Goal: Obtain resource: Download file/media

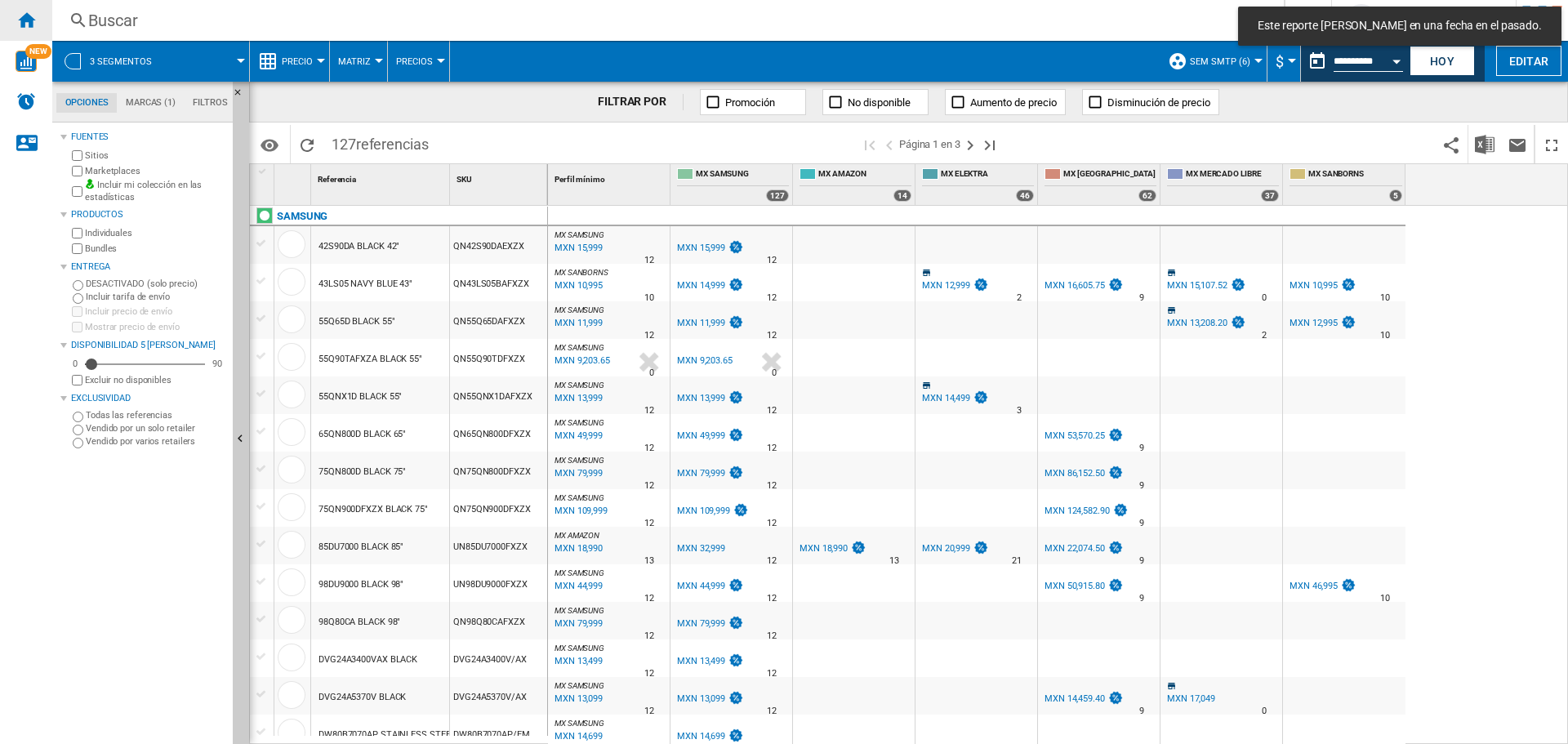
click at [37, 31] on div "Inicio" at bounding box center [26, 20] width 52 height 41
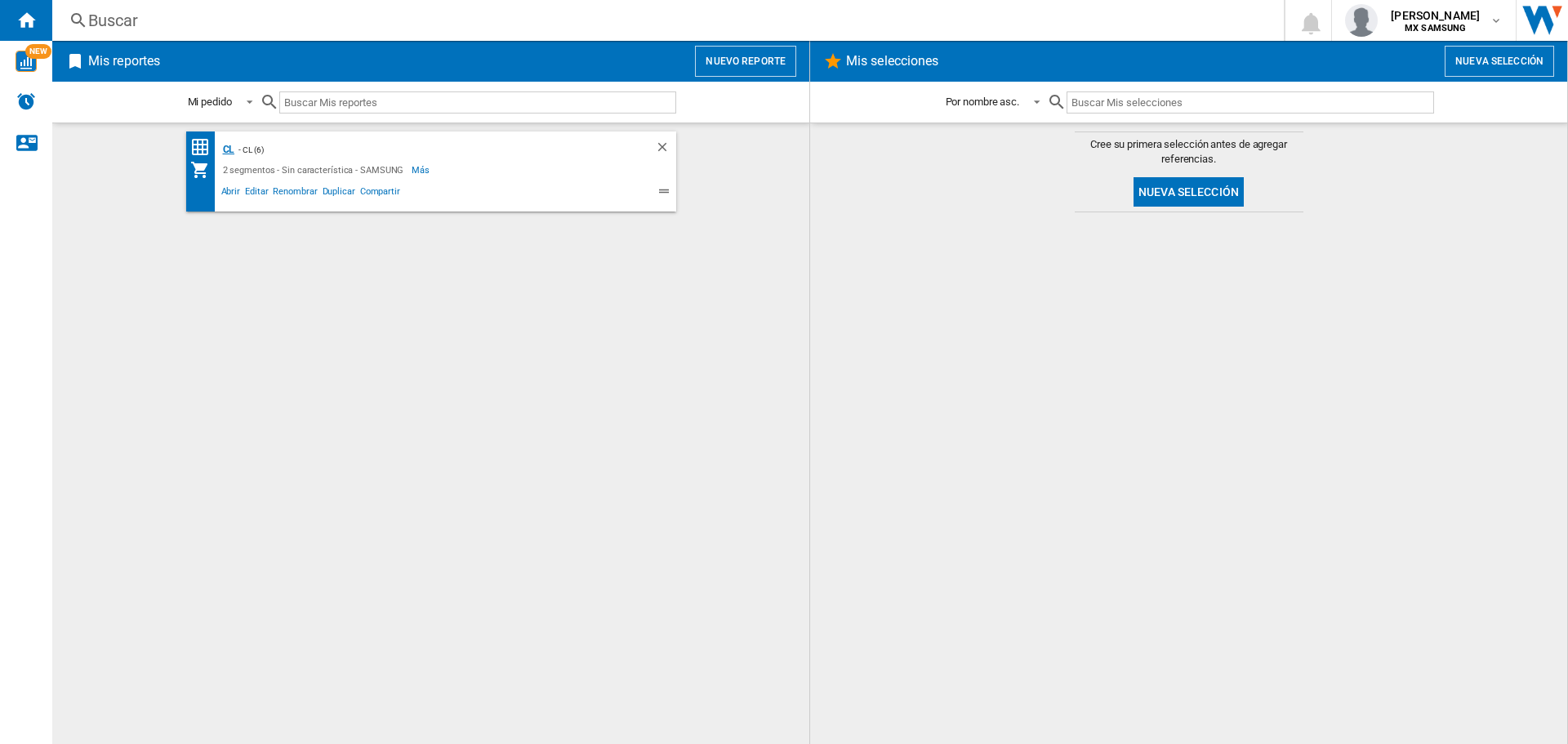
click at [225, 150] on div "CL" at bounding box center [227, 149] width 16 height 21
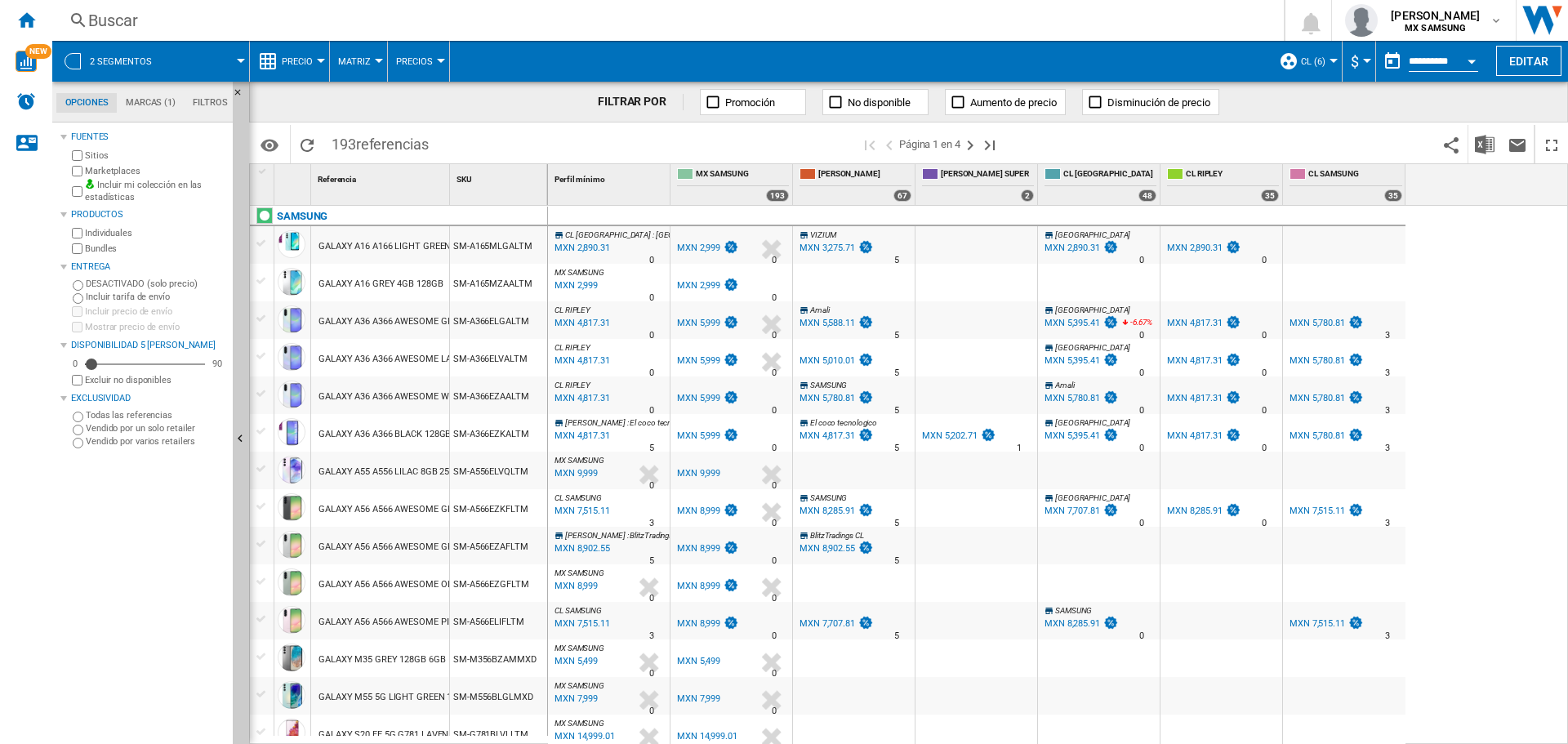
click at [297, 63] on span "Precio" at bounding box center [298, 61] width 31 height 11
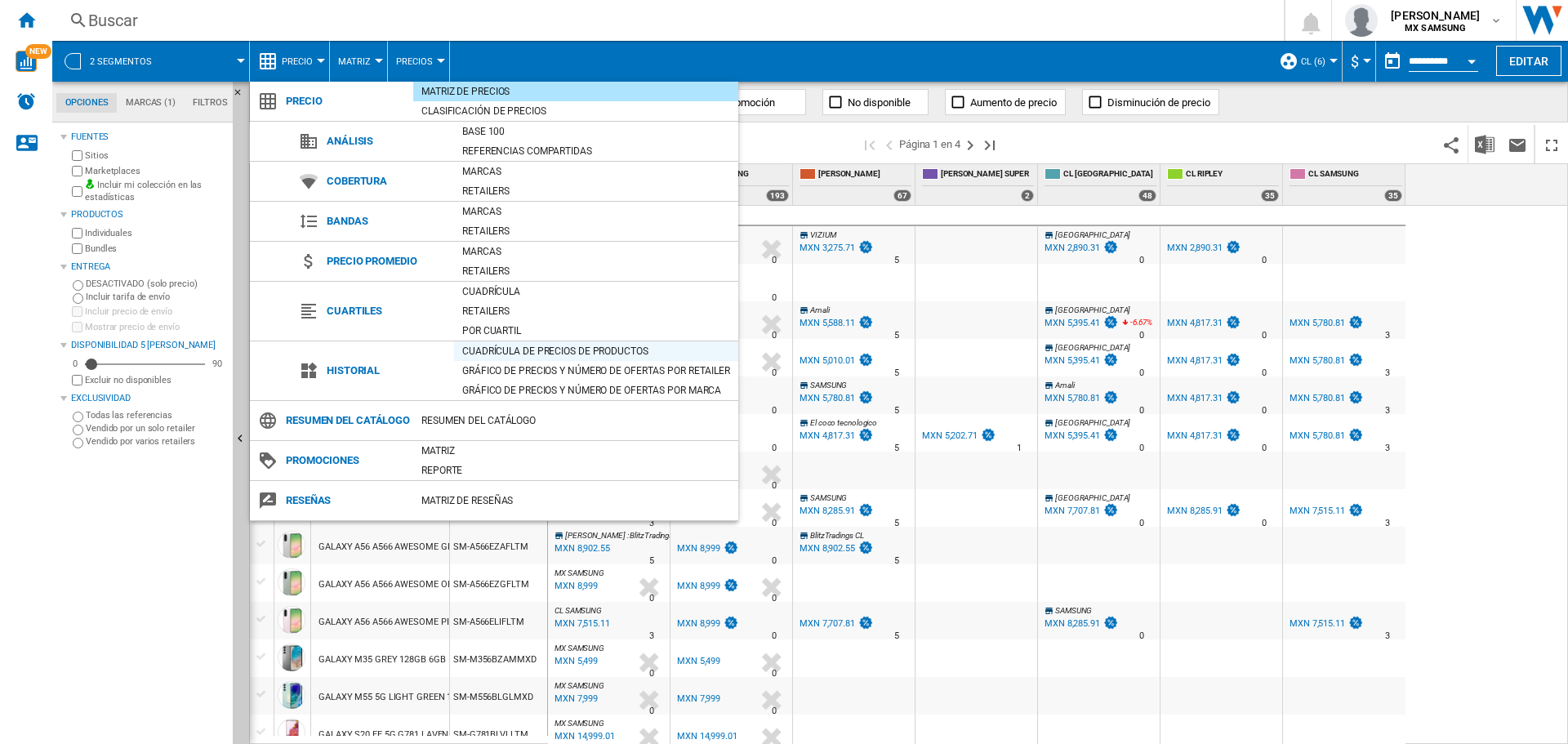
click at [526, 346] on div "Cuadrícula de precios de productos" at bounding box center [596, 351] width 284 height 16
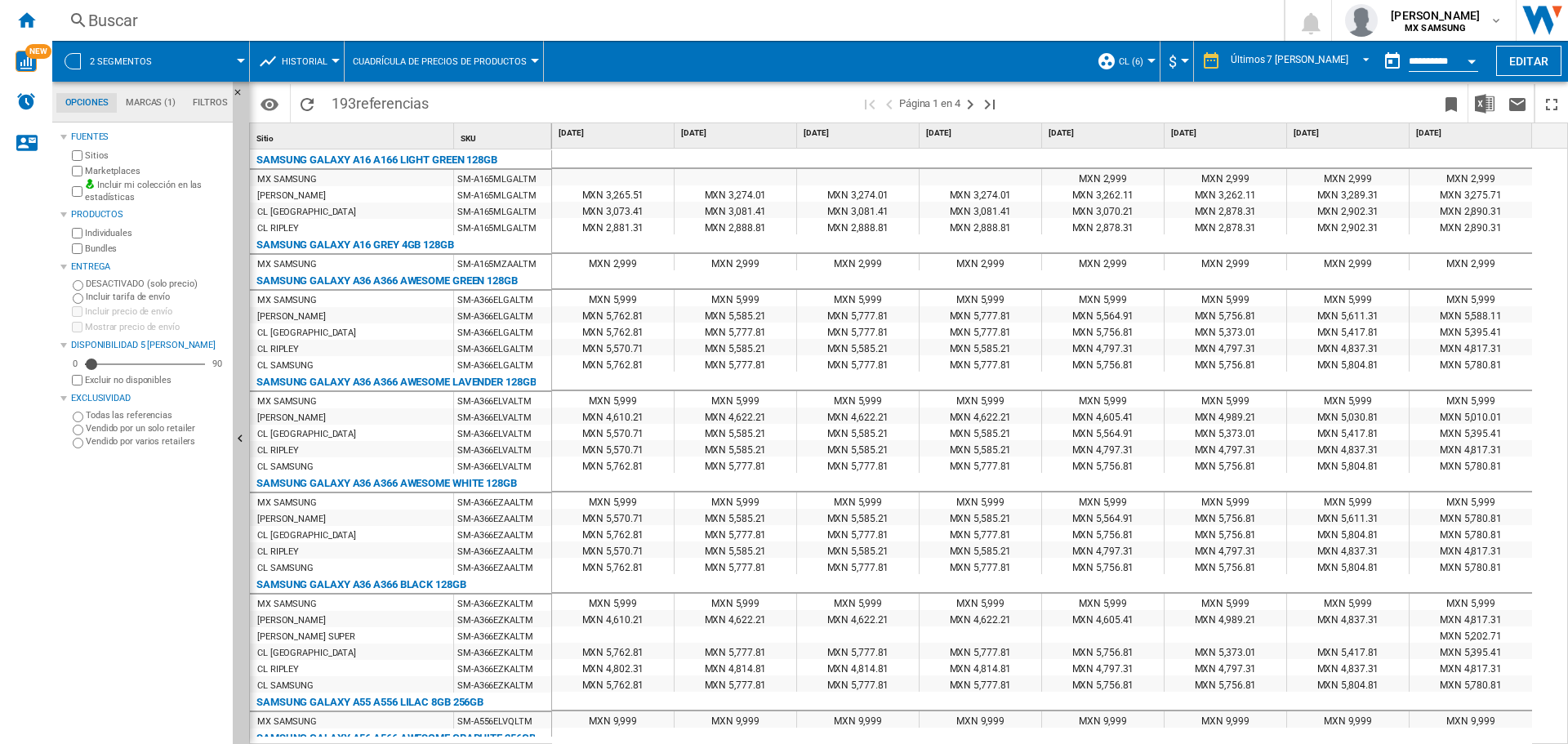
click at [1189, 61] on div "Currency" at bounding box center [1185, 61] width 8 height 5
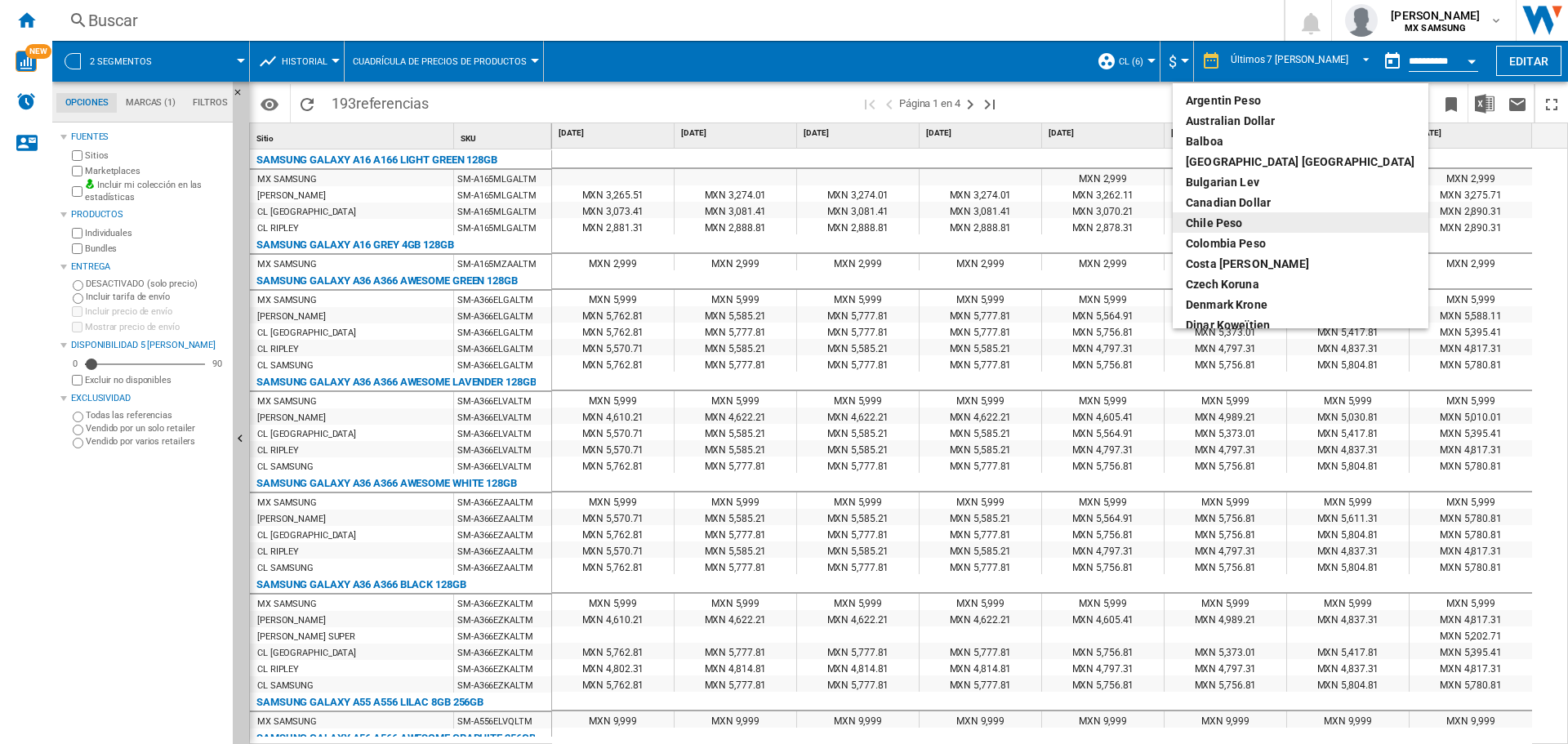
drag, startPoint x: 1265, startPoint y: 248, endPoint x: 1270, endPoint y: 212, distance: 36.3
click at [1270, 212] on md-menu-content "Argentin Peso Australian Dollar balboa Bolivia [GEOGRAPHIC_DATA] Bulgarian lev …" at bounding box center [1300, 205] width 256 height 245
click at [1269, 216] on div "Chile Peso" at bounding box center [1300, 222] width 230 height 16
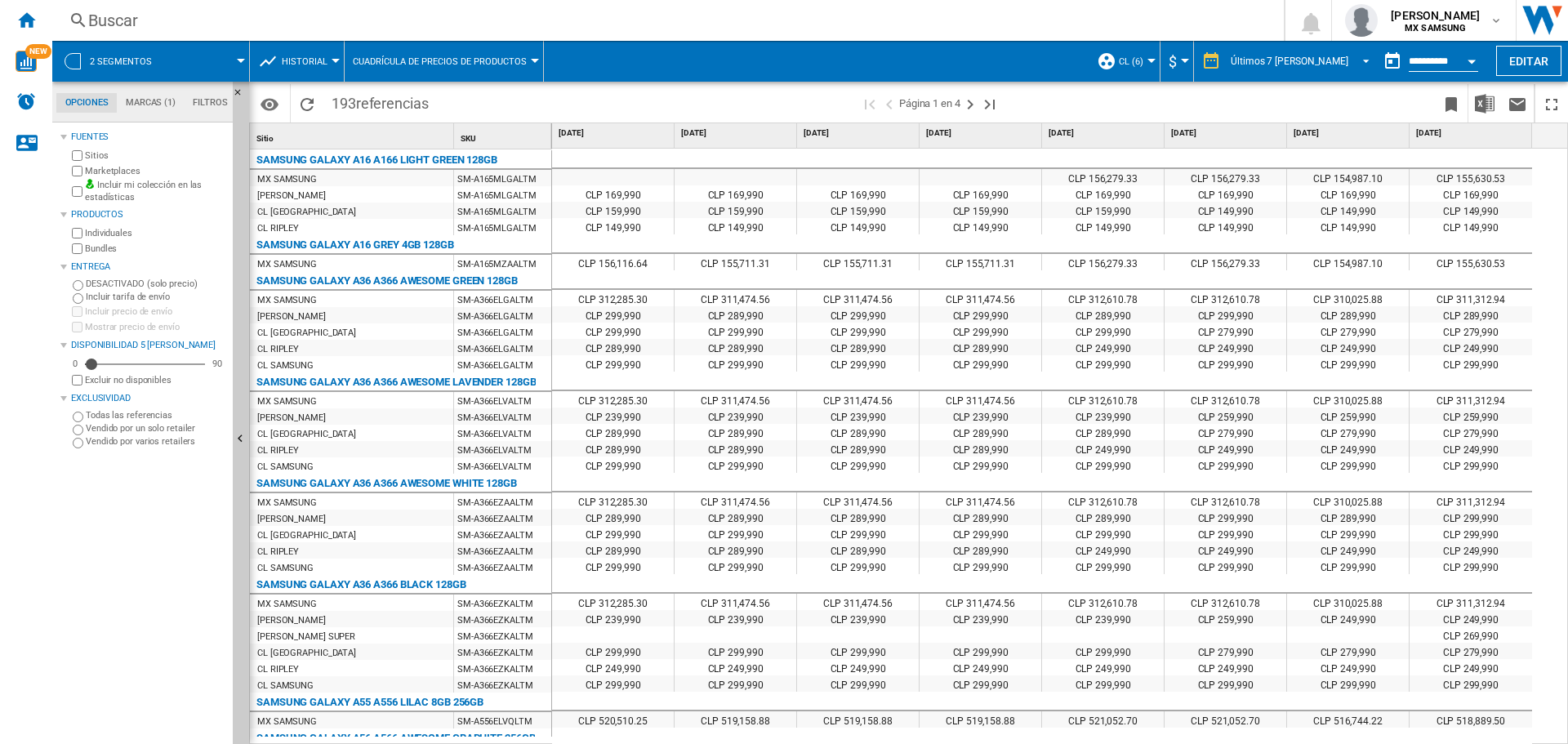
click at [1318, 62] on div "Últimos 7 [PERSON_NAME]" at bounding box center [1289, 61] width 118 height 12
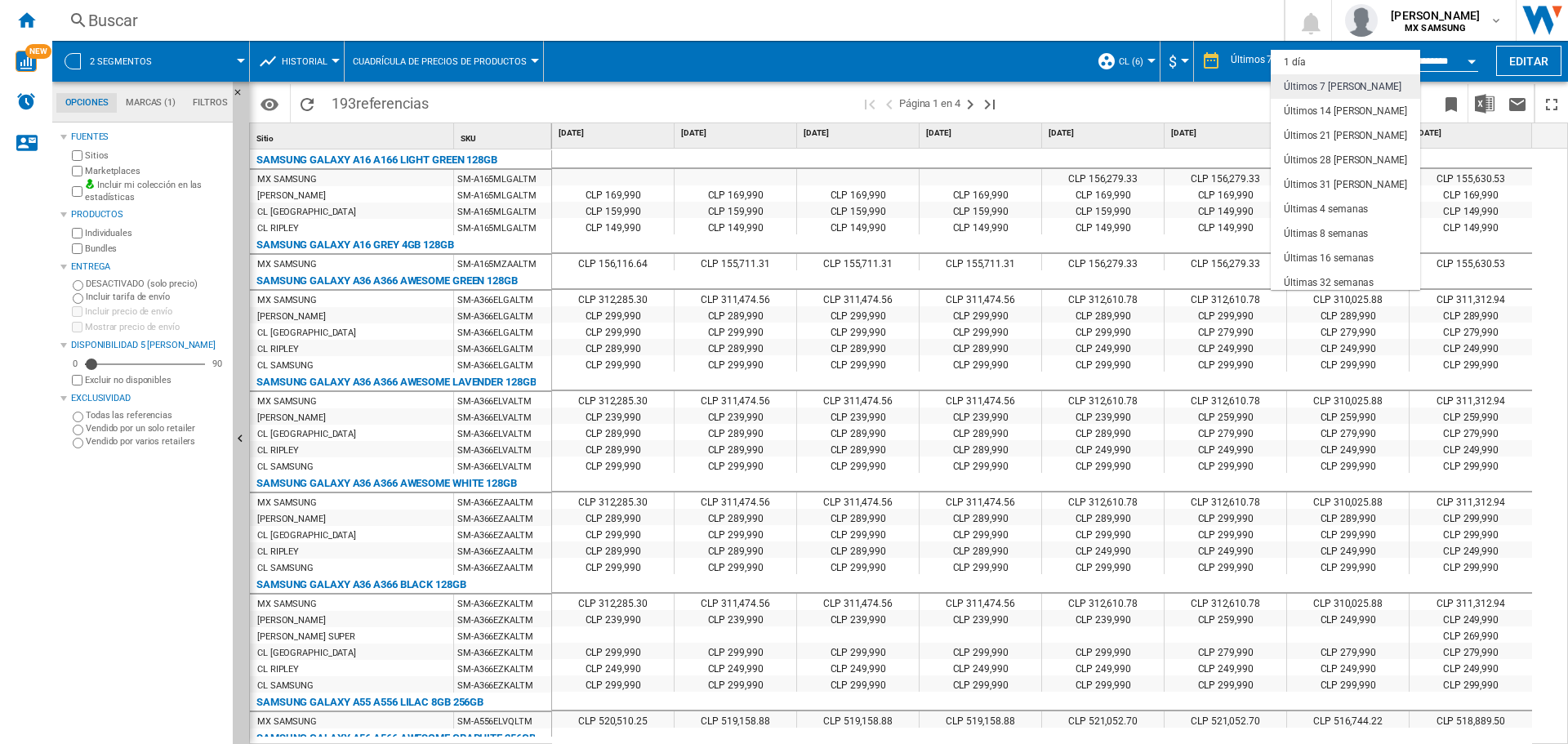
scroll to position [24, 0]
click at [1342, 84] on div "Últimos 14 [PERSON_NAME]" at bounding box center [1345, 86] width 123 height 14
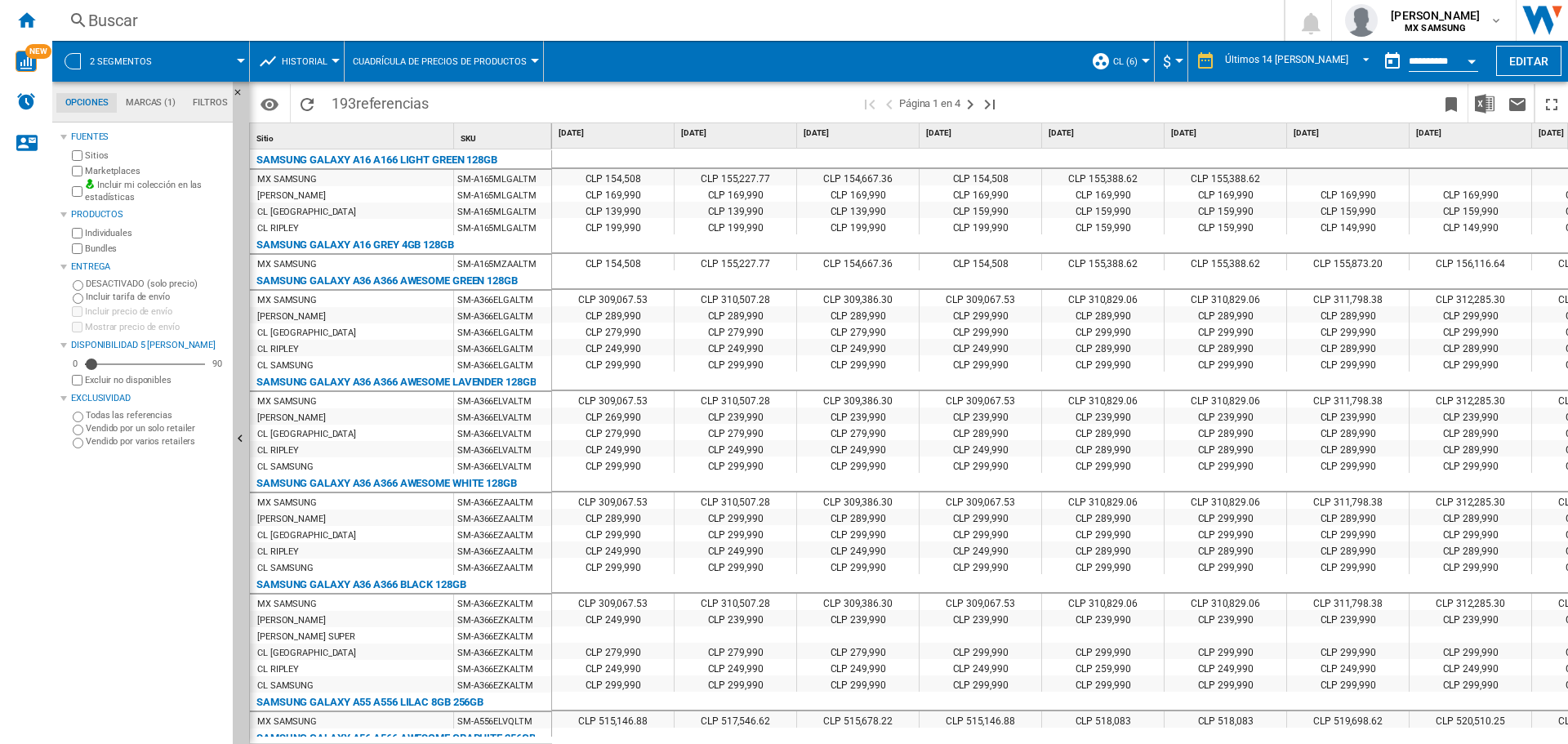
click at [1434, 62] on input "**********" at bounding box center [1443, 63] width 70 height 14
click at [1478, 60] on button "Open calendar" at bounding box center [1471, 59] width 30 height 30
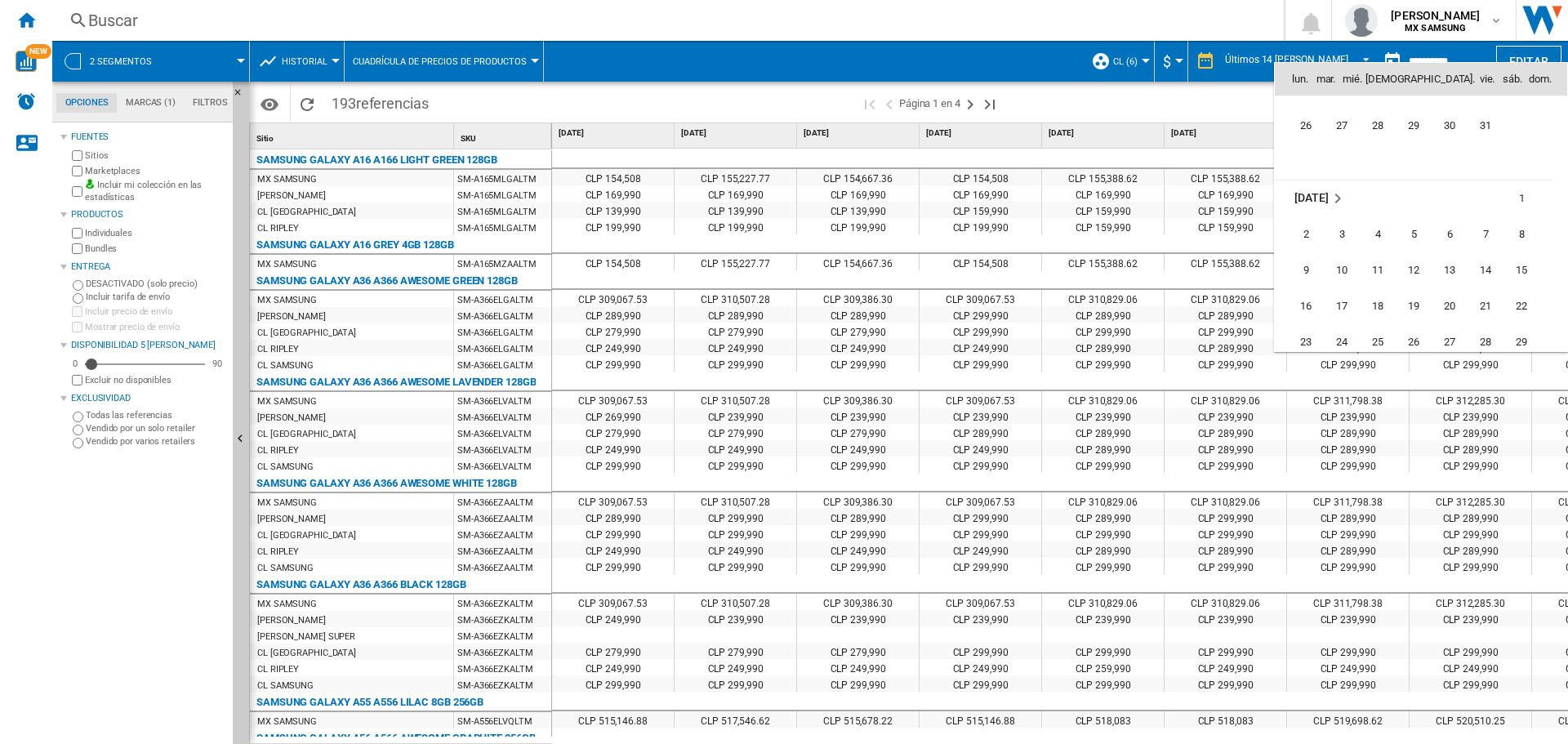
scroll to position [7136, 0]
click at [1527, 152] on span "8" at bounding box center [1521, 153] width 33 height 33
type input "**********"
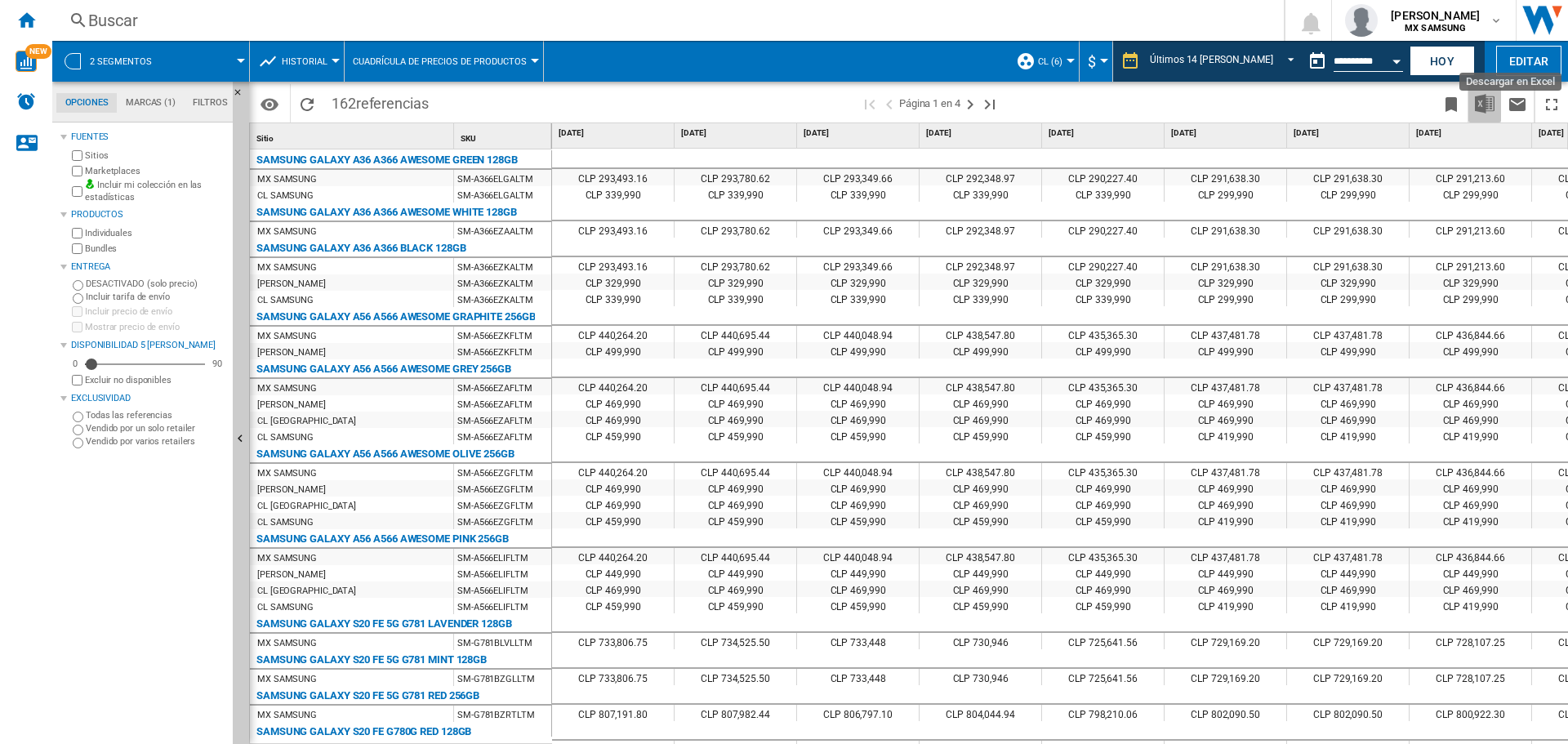
click at [1483, 105] on img "Descargar en Excel" at bounding box center [1485, 104] width 20 height 20
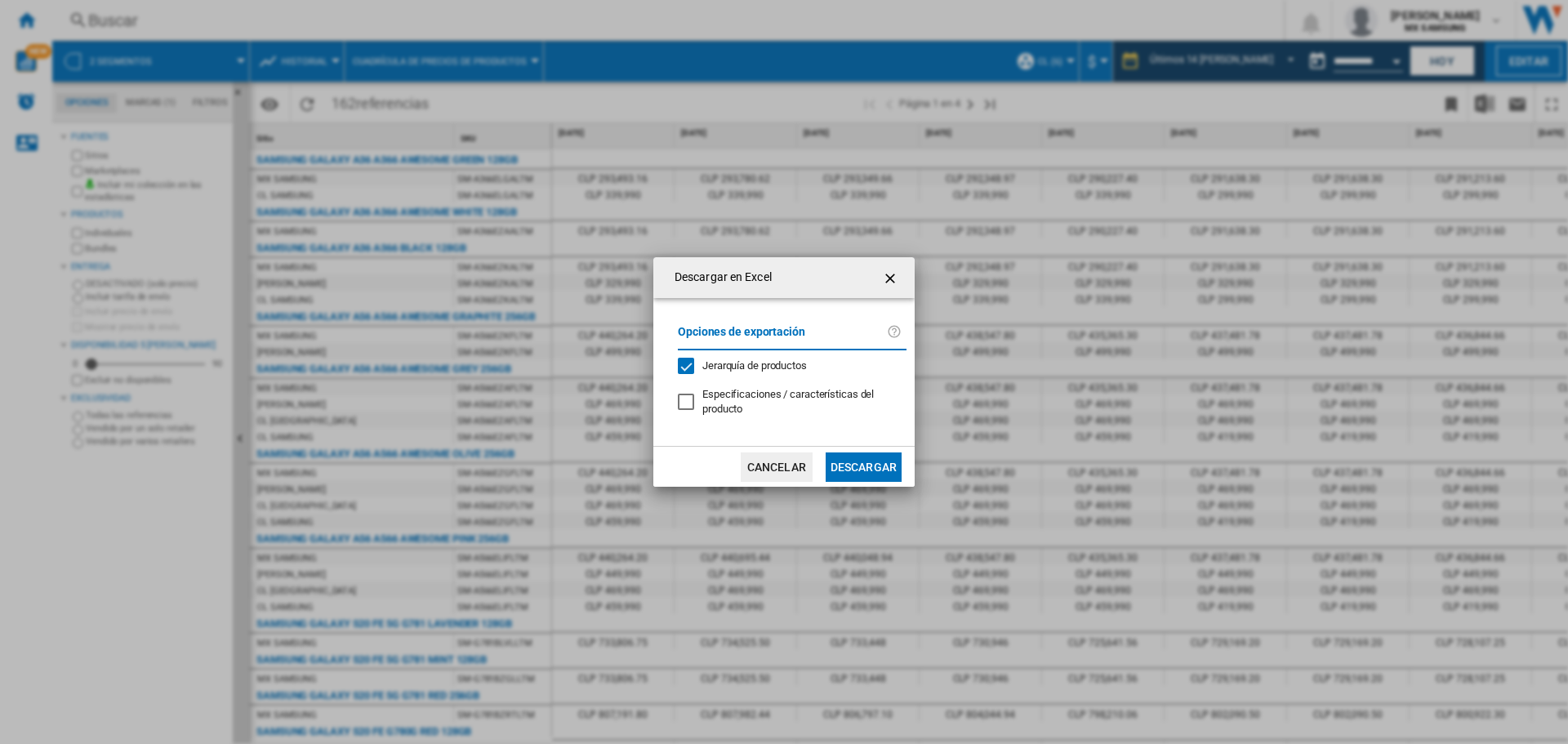
click at [878, 462] on button "Descargar" at bounding box center [864, 466] width 76 height 30
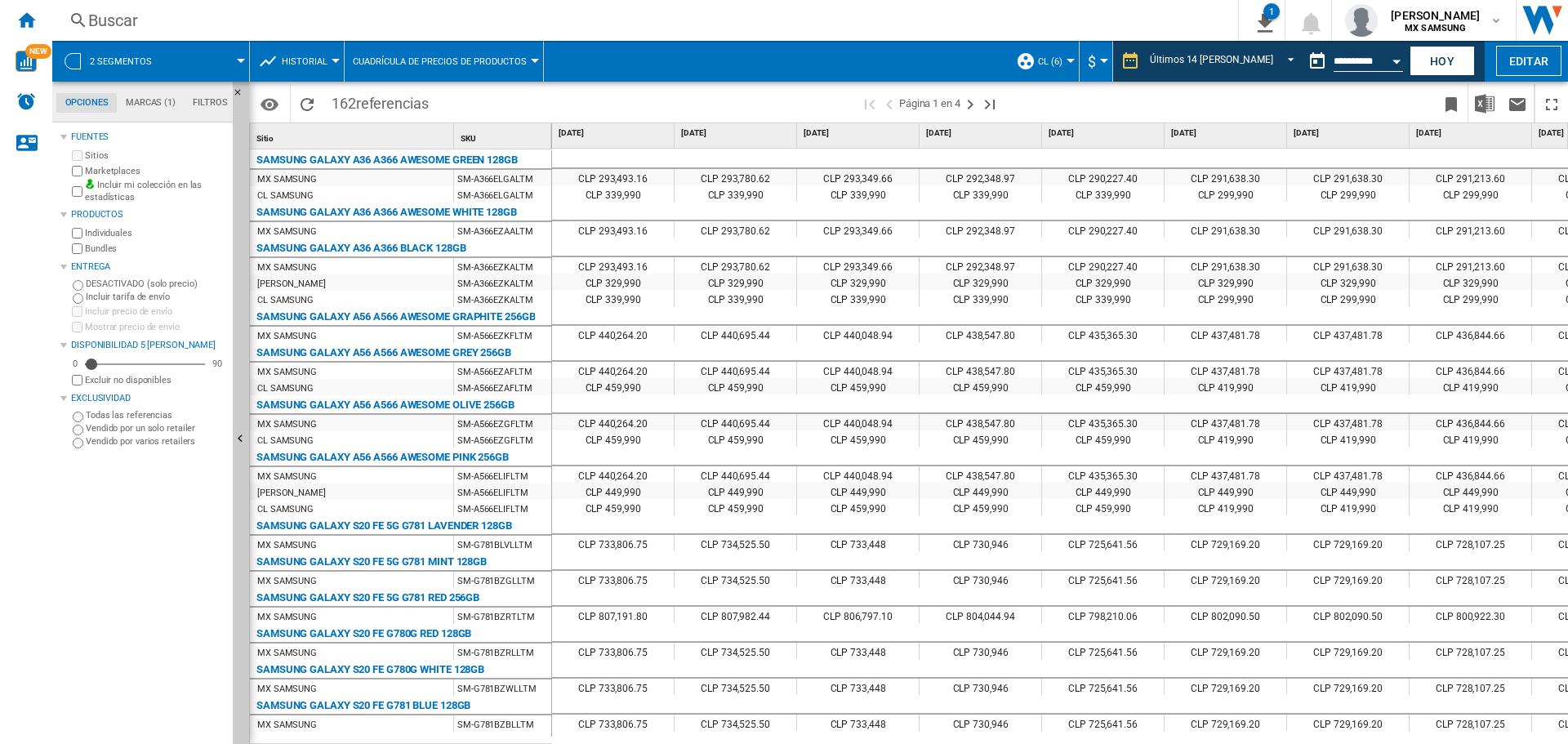
click at [867, 366] on div "CLP 440,048.94" at bounding box center [857, 370] width 122 height 16
click at [1494, 104] on img "Descargar en Excel" at bounding box center [1485, 104] width 20 height 20
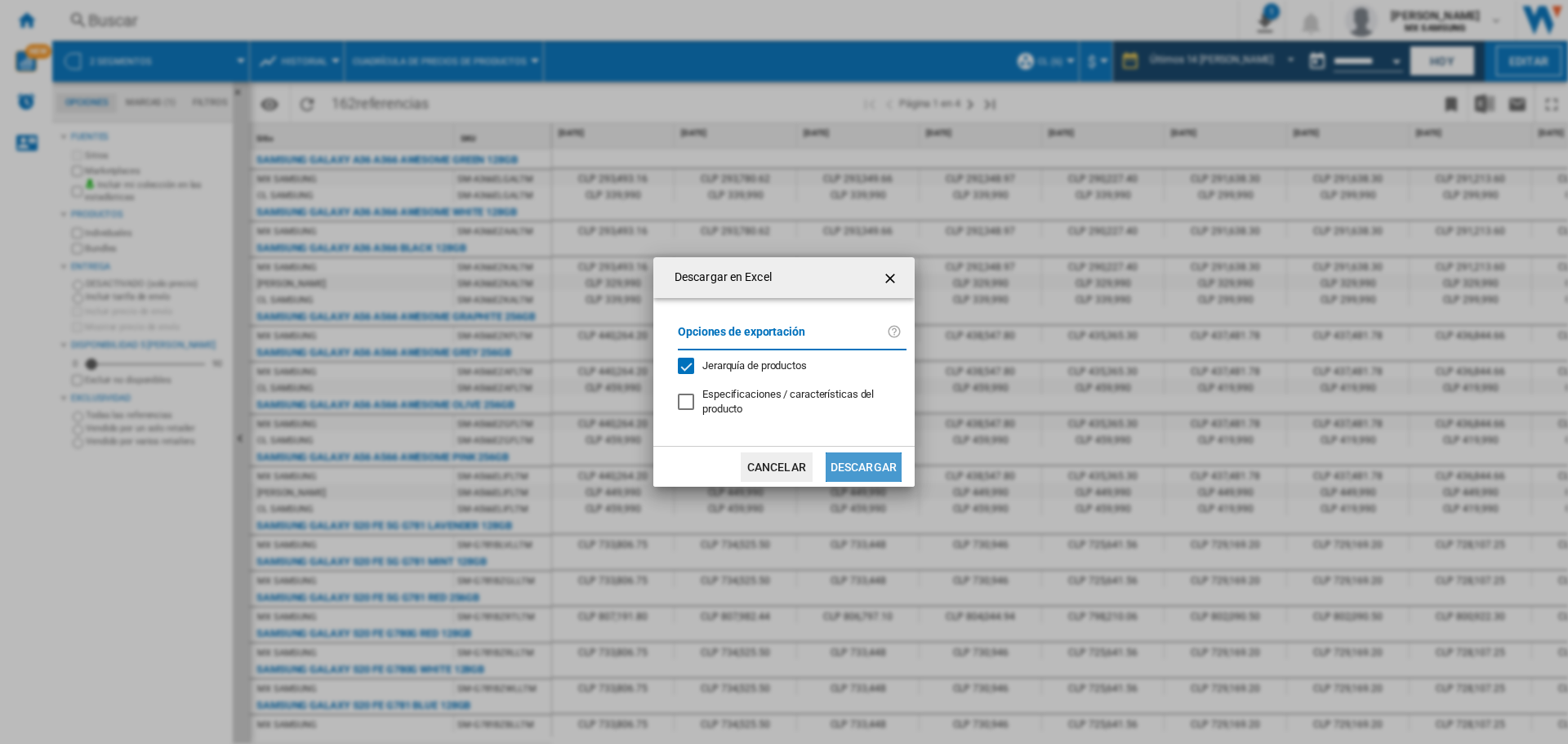
click at [840, 470] on button "Descargar" at bounding box center [864, 466] width 76 height 30
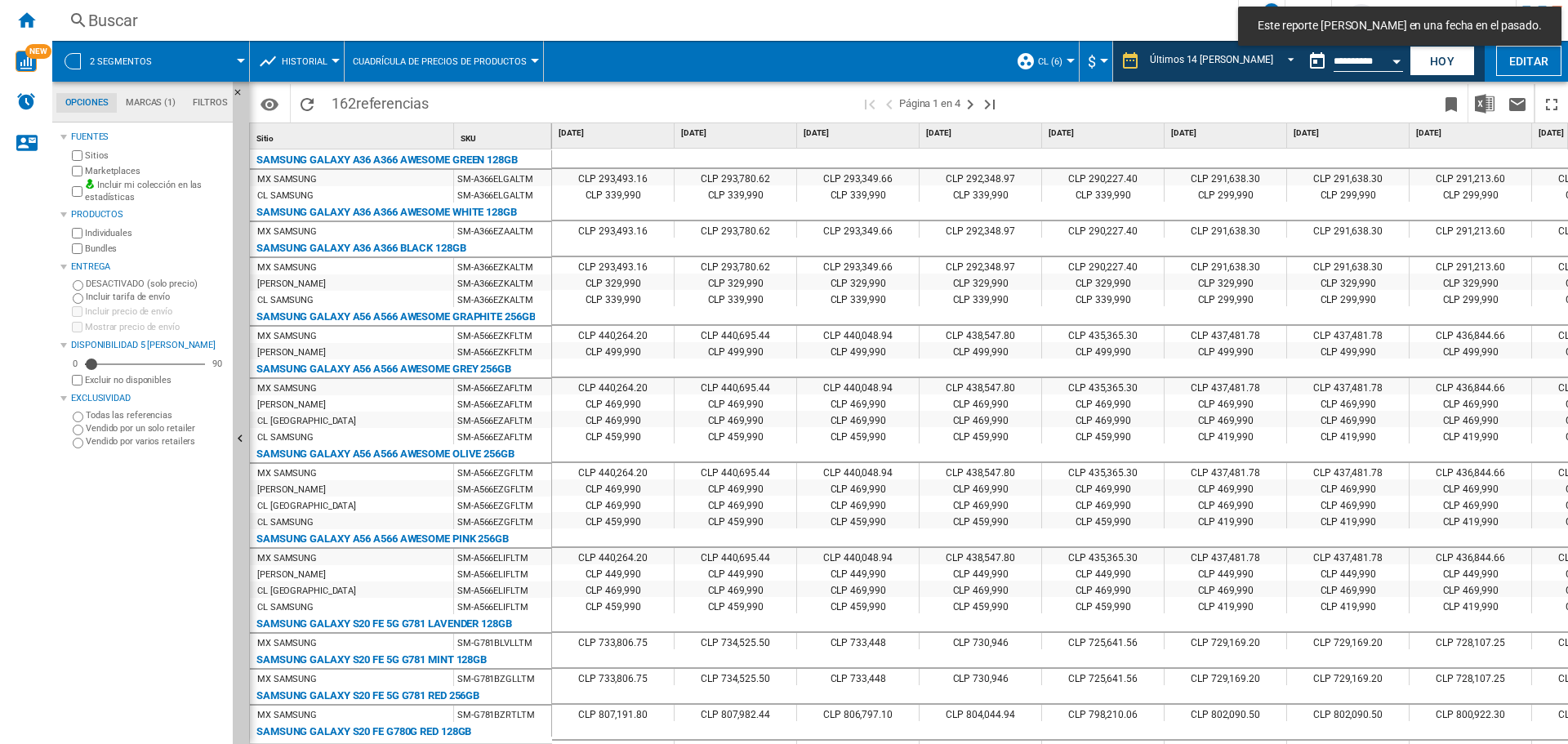
click at [1342, 99] on span at bounding box center [1223, 103] width 423 height 38
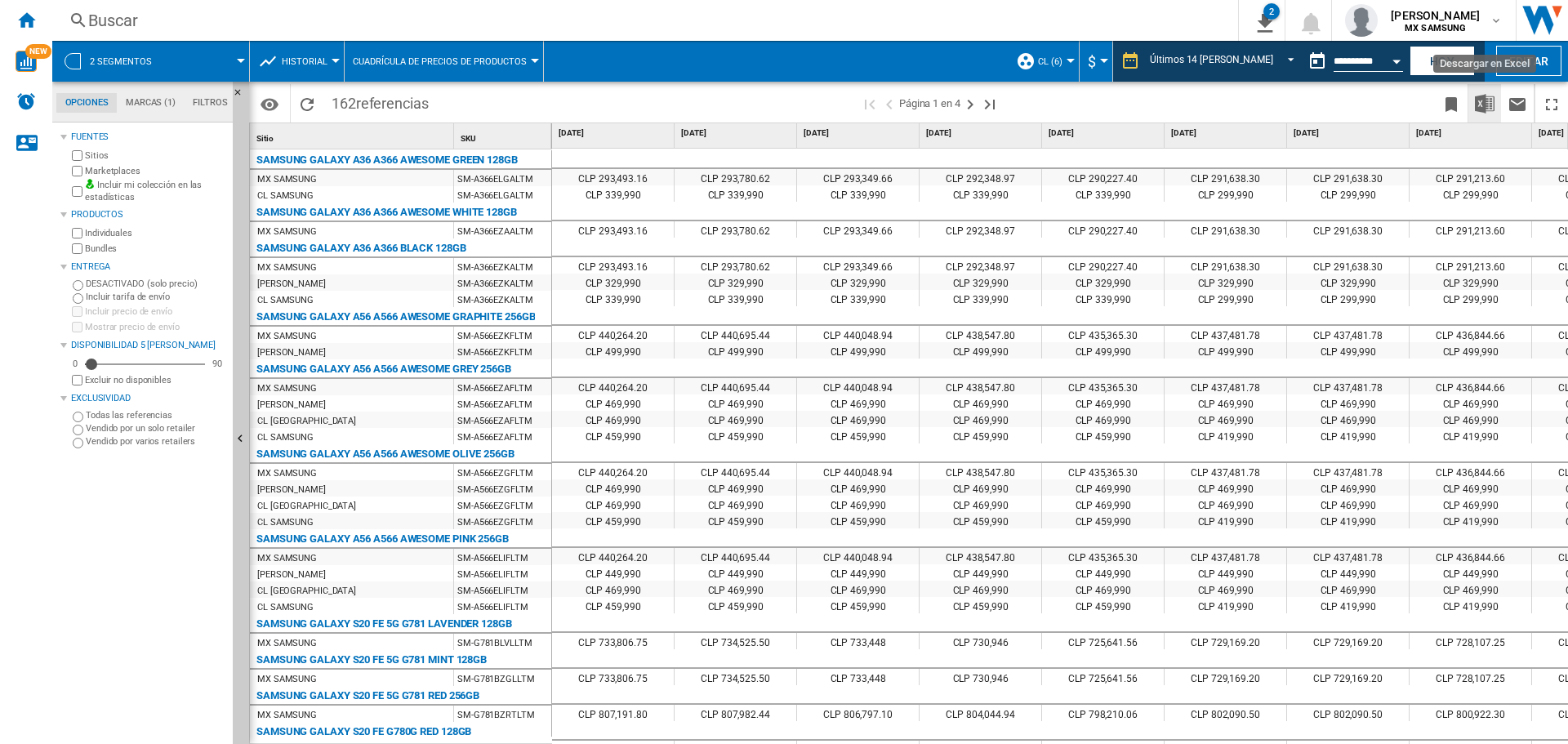
click at [1494, 101] on img "Descargar en Excel" at bounding box center [1485, 104] width 20 height 20
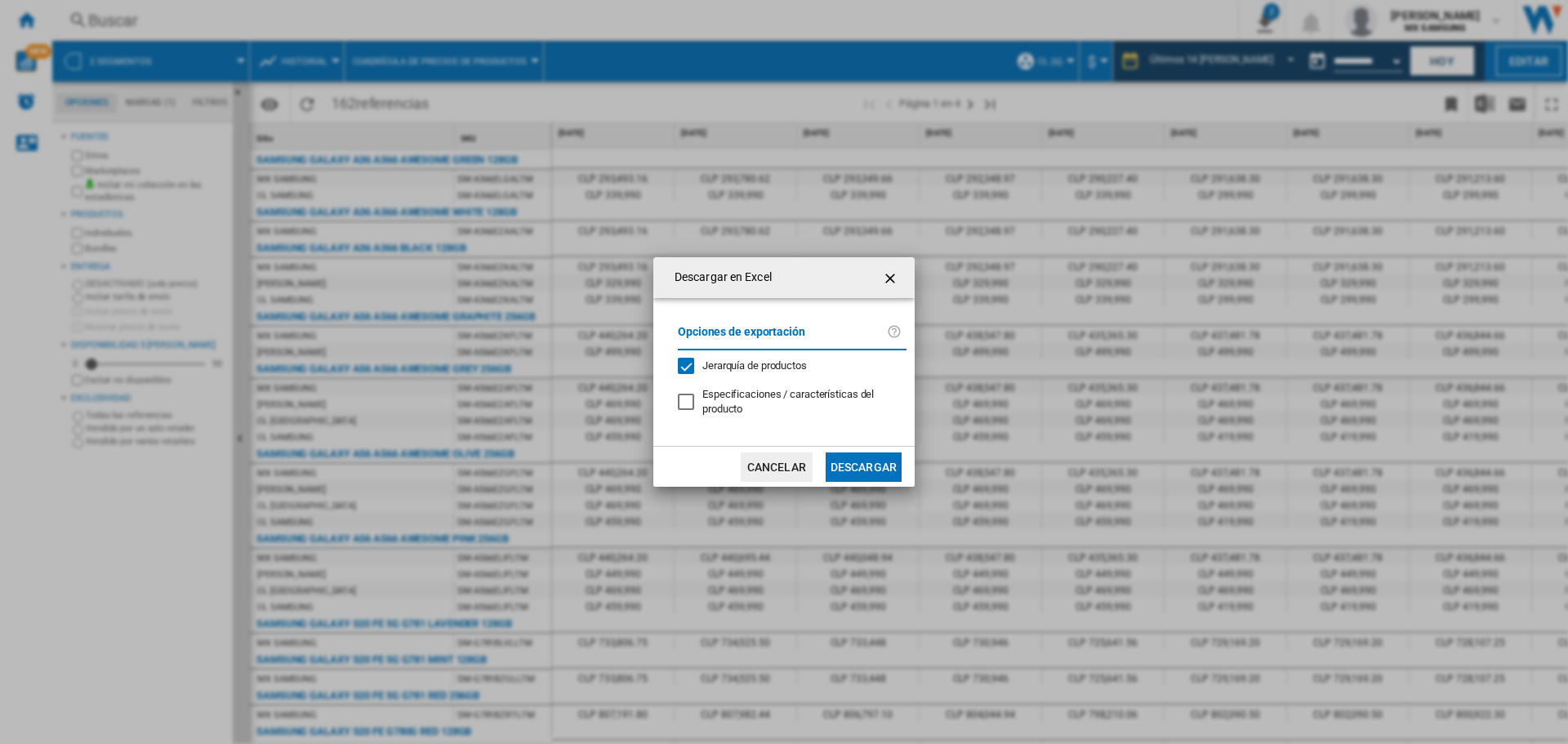
click at [861, 468] on button "Descargar" at bounding box center [864, 466] width 76 height 30
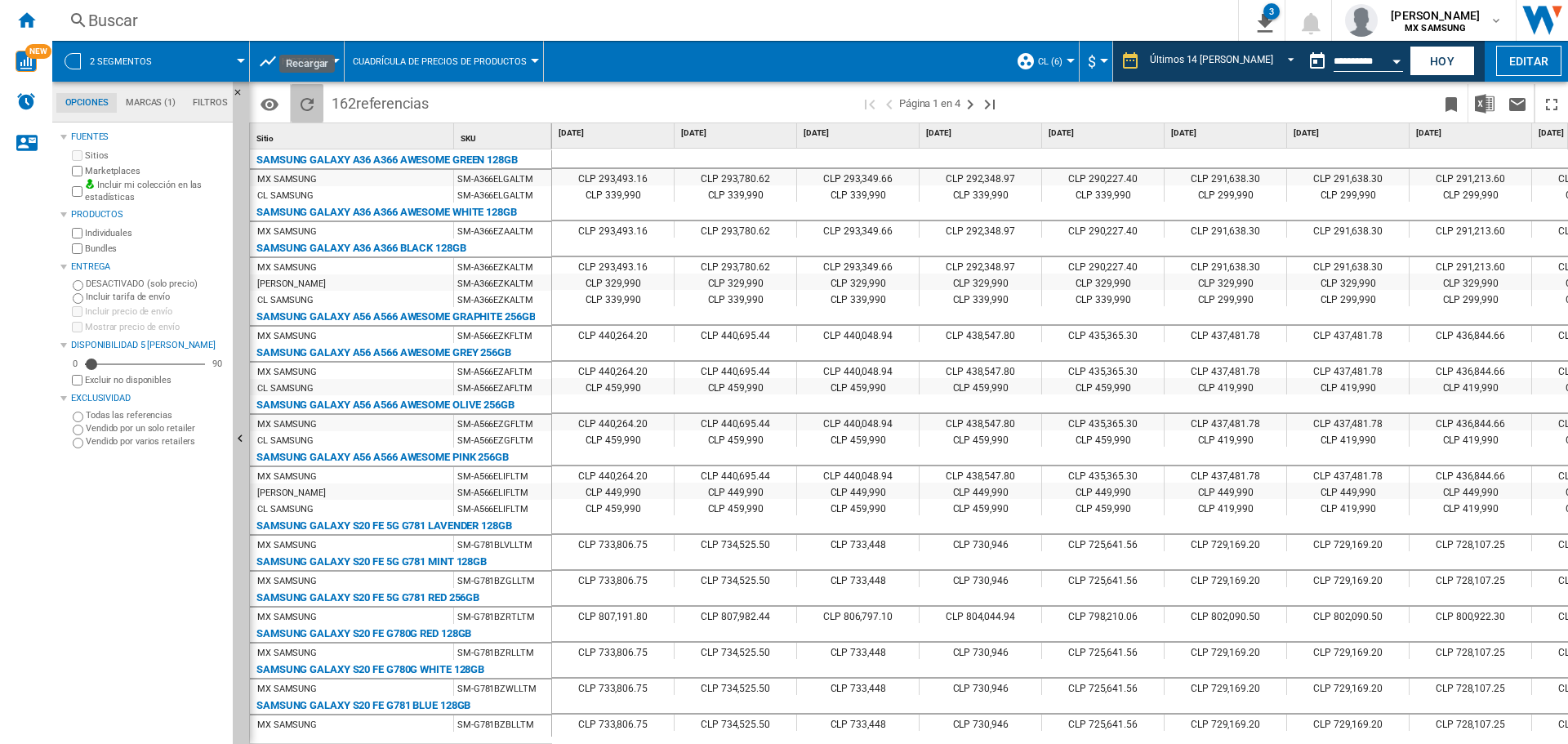
click at [308, 100] on ng-md-icon "Recargar" at bounding box center [307, 105] width 20 height 20
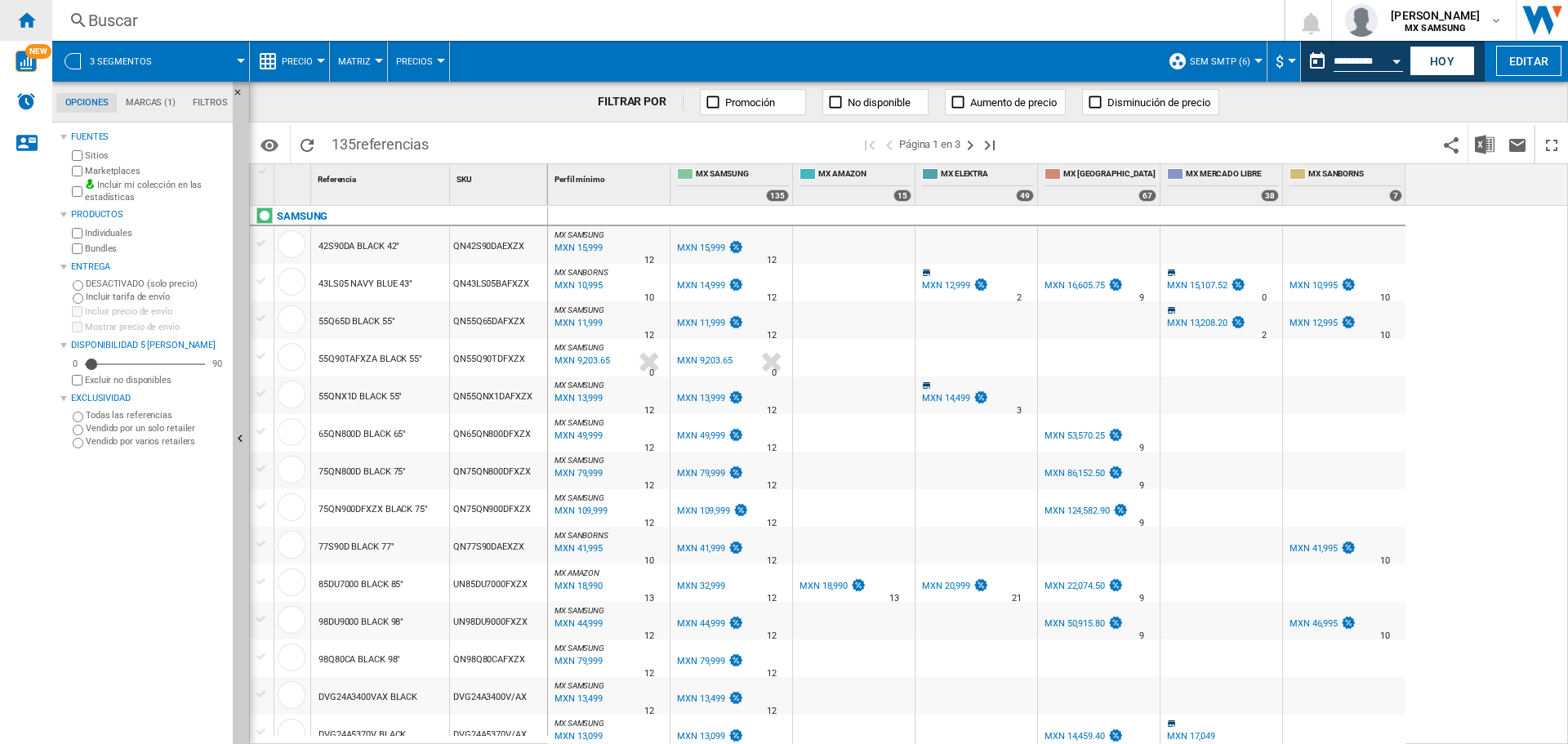
click at [28, 29] on ng-md-icon "Inicio" at bounding box center [26, 20] width 20 height 20
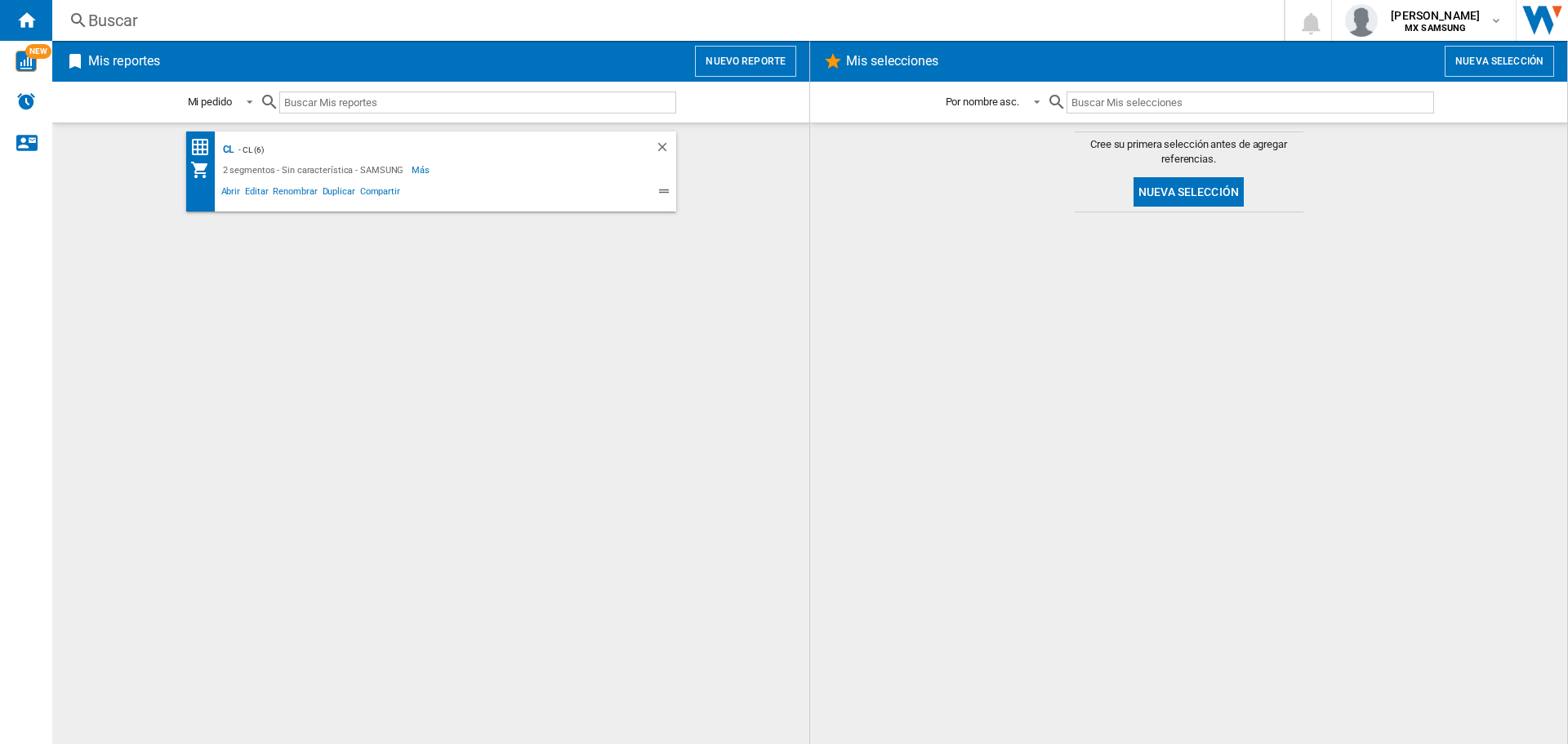
click at [751, 63] on button "Nuevo reporte" at bounding box center [745, 61] width 101 height 31
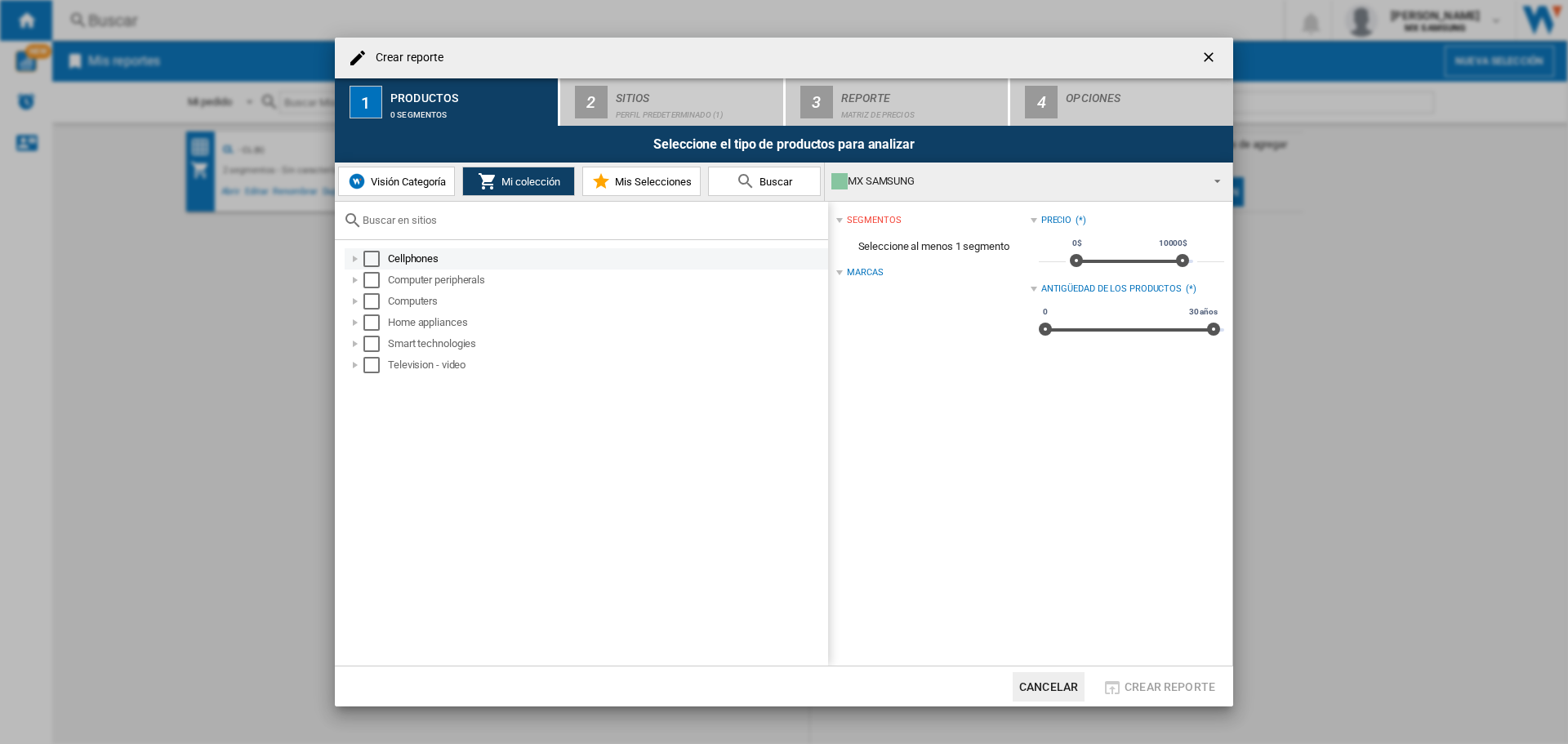
click at [355, 261] on div at bounding box center [355, 259] width 16 height 16
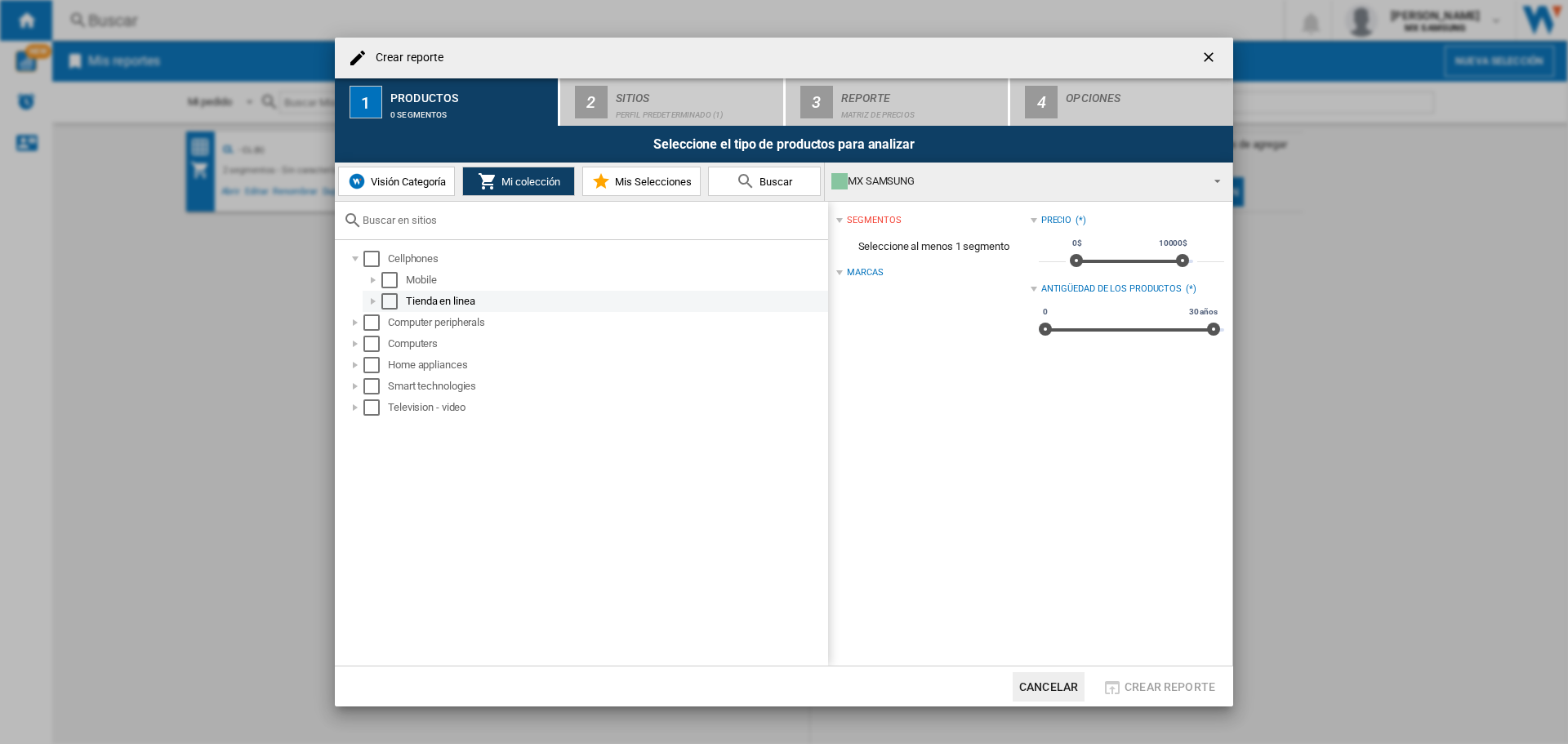
click at [374, 302] on div at bounding box center [373, 301] width 16 height 16
click at [386, 325] on div at bounding box center [391, 323] width 16 height 16
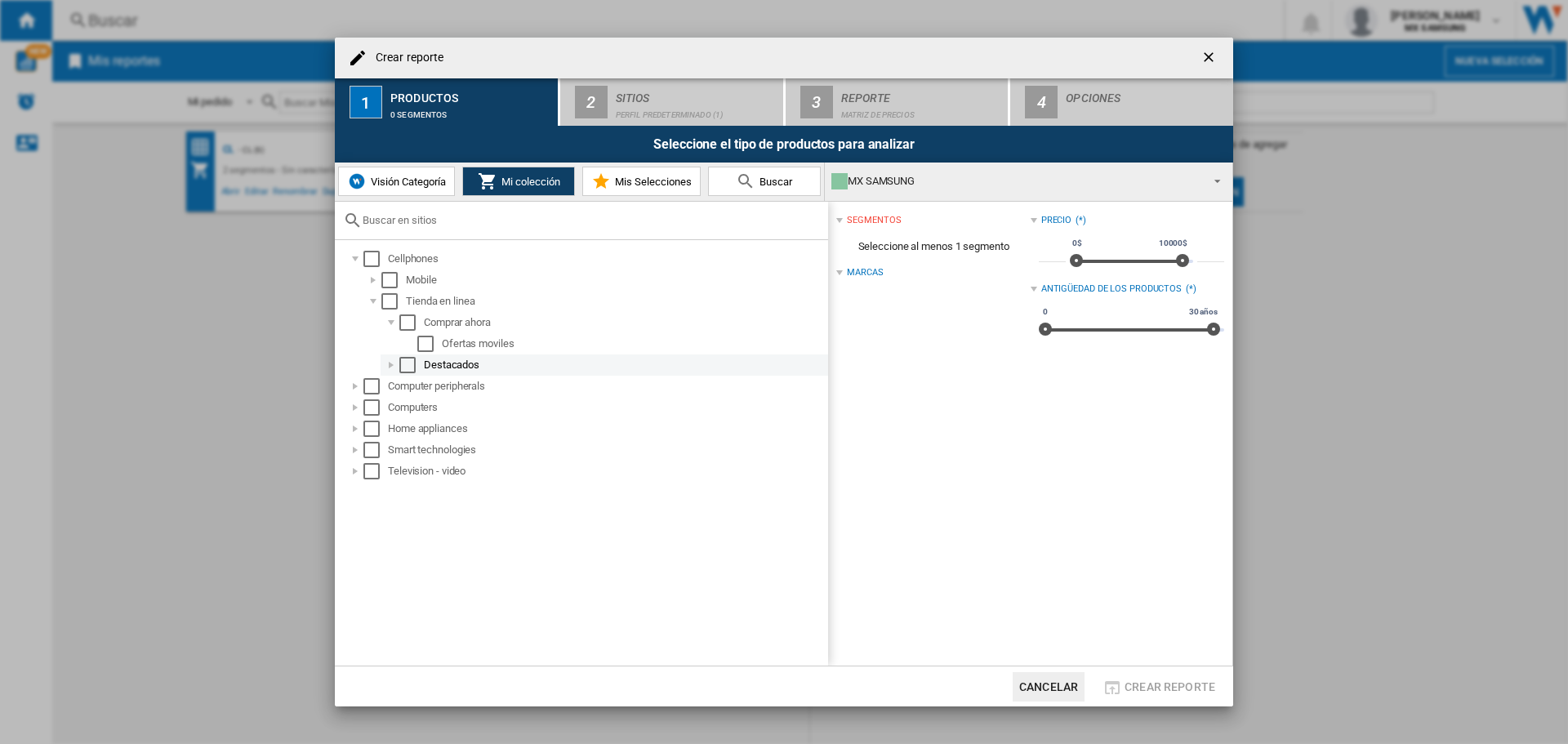
click at [393, 369] on div at bounding box center [391, 365] width 16 height 16
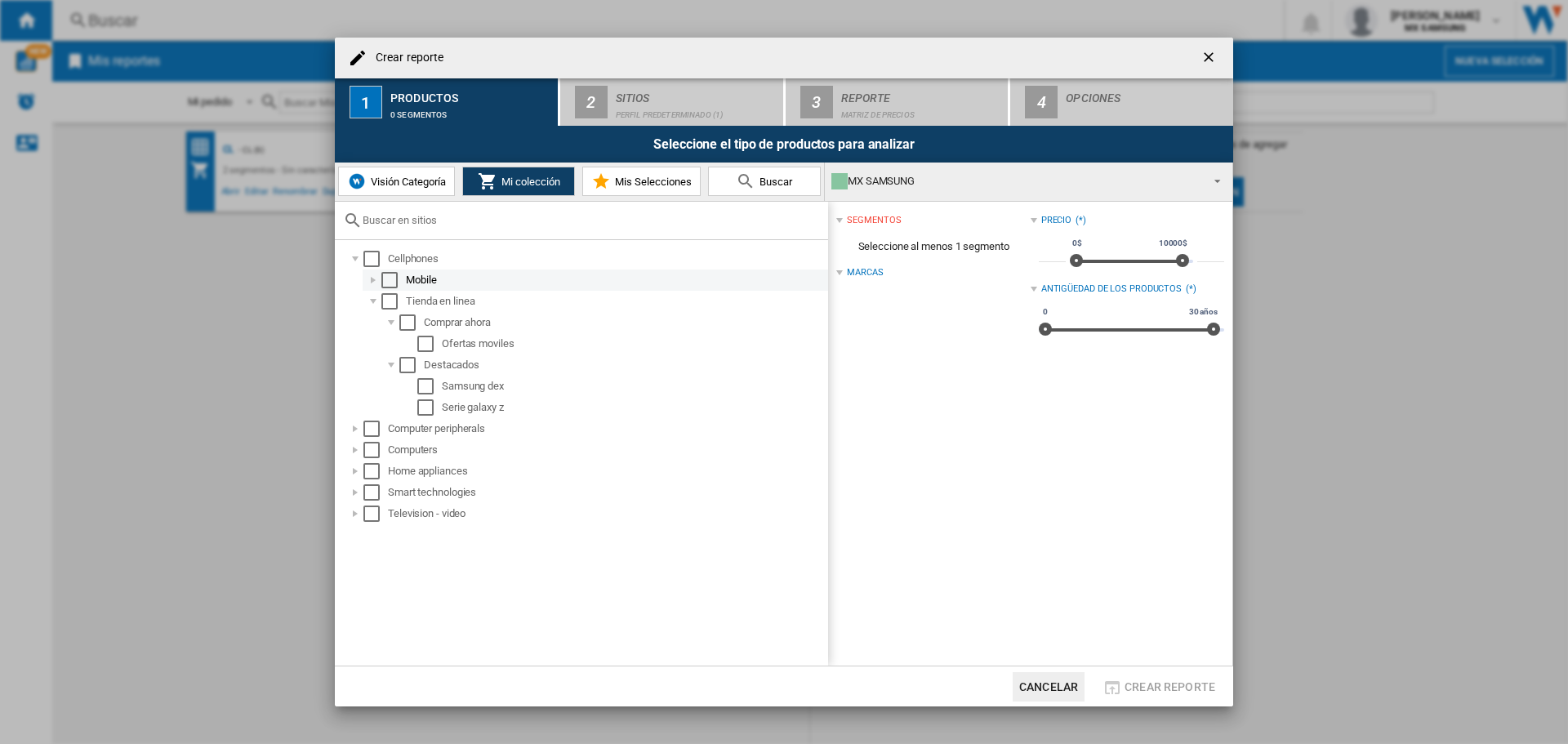
click at [387, 279] on div "Select" at bounding box center [390, 280] width 16 height 16
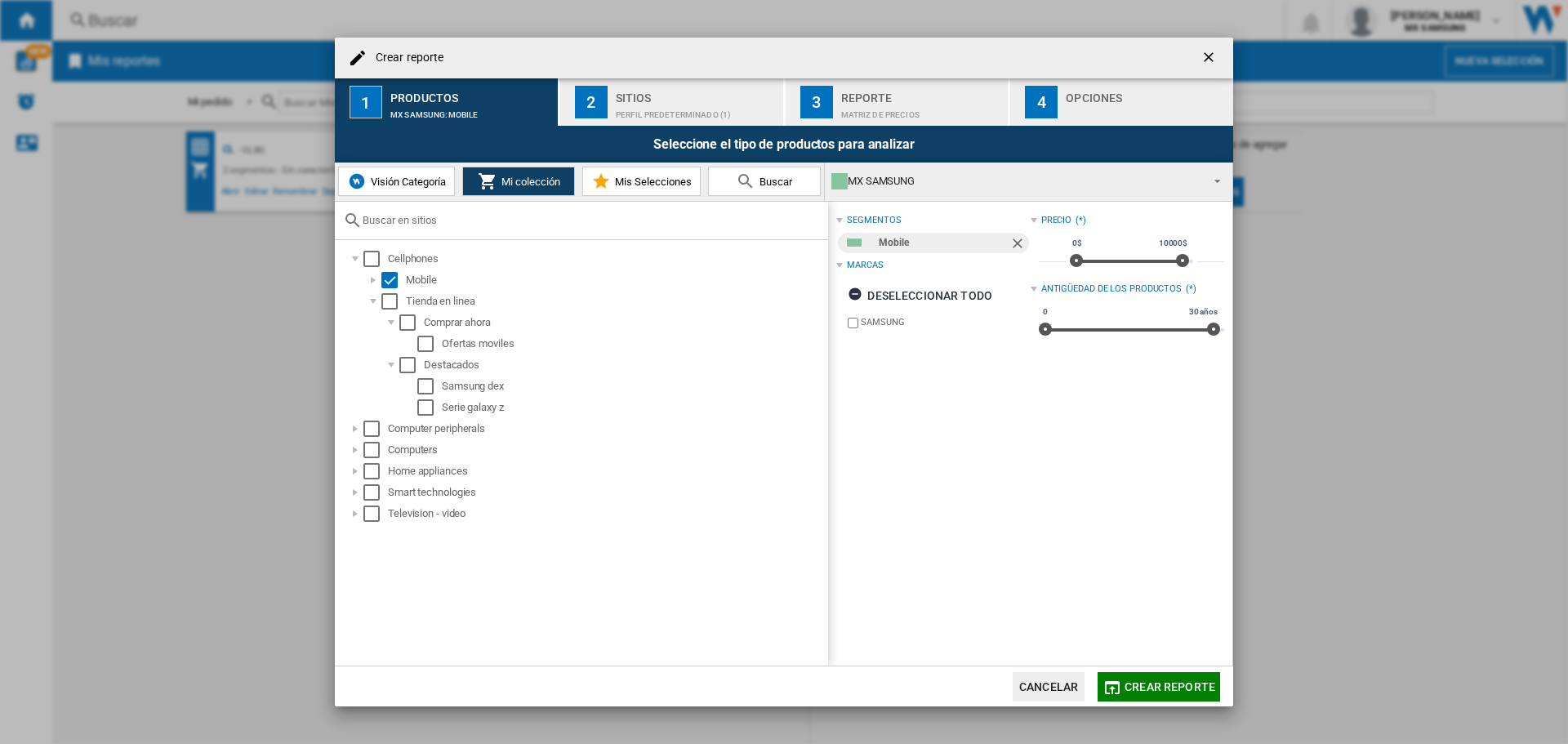
click at [656, 106] on div "Perfil predeterminado (1)" at bounding box center [696, 110] width 161 height 17
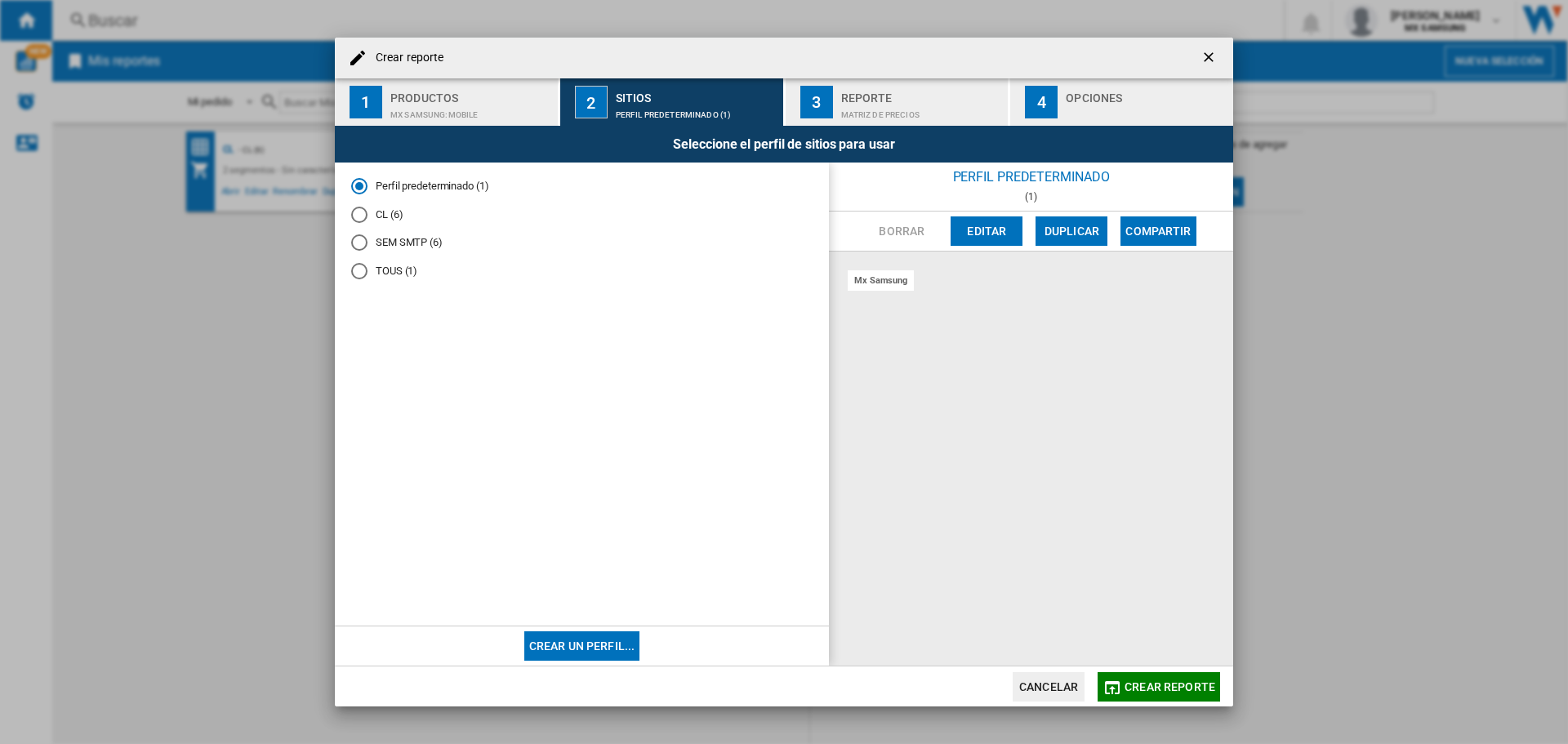
click at [367, 214] on md-radio-button "CL (6)" at bounding box center [581, 213] width 461 height 15
click at [883, 280] on div "mx samsung" at bounding box center [880, 280] width 66 height 21
click at [871, 280] on div "mx samsung" at bounding box center [880, 280] width 66 height 21
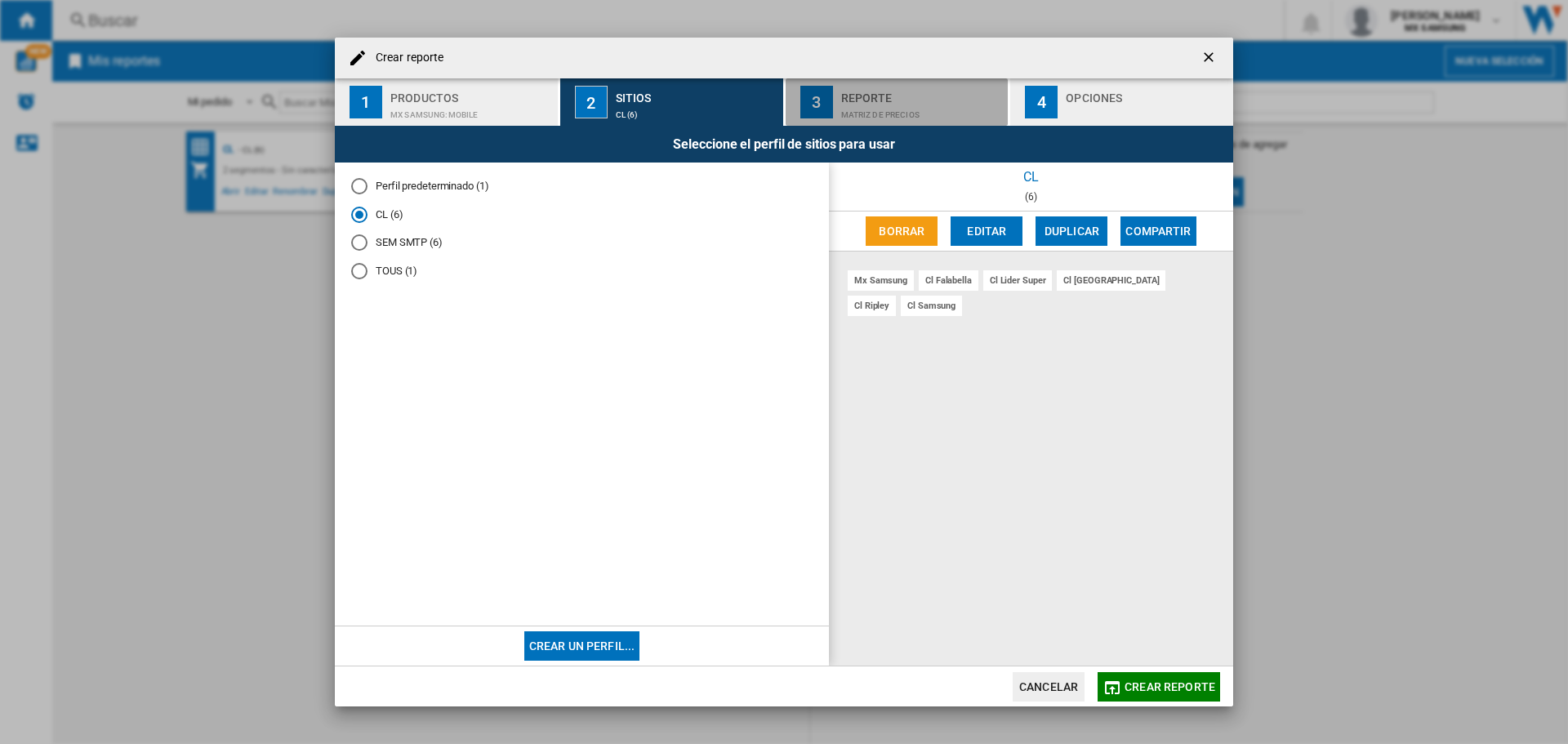
click at [872, 117] on div "Matriz de precios" at bounding box center [921, 110] width 161 height 17
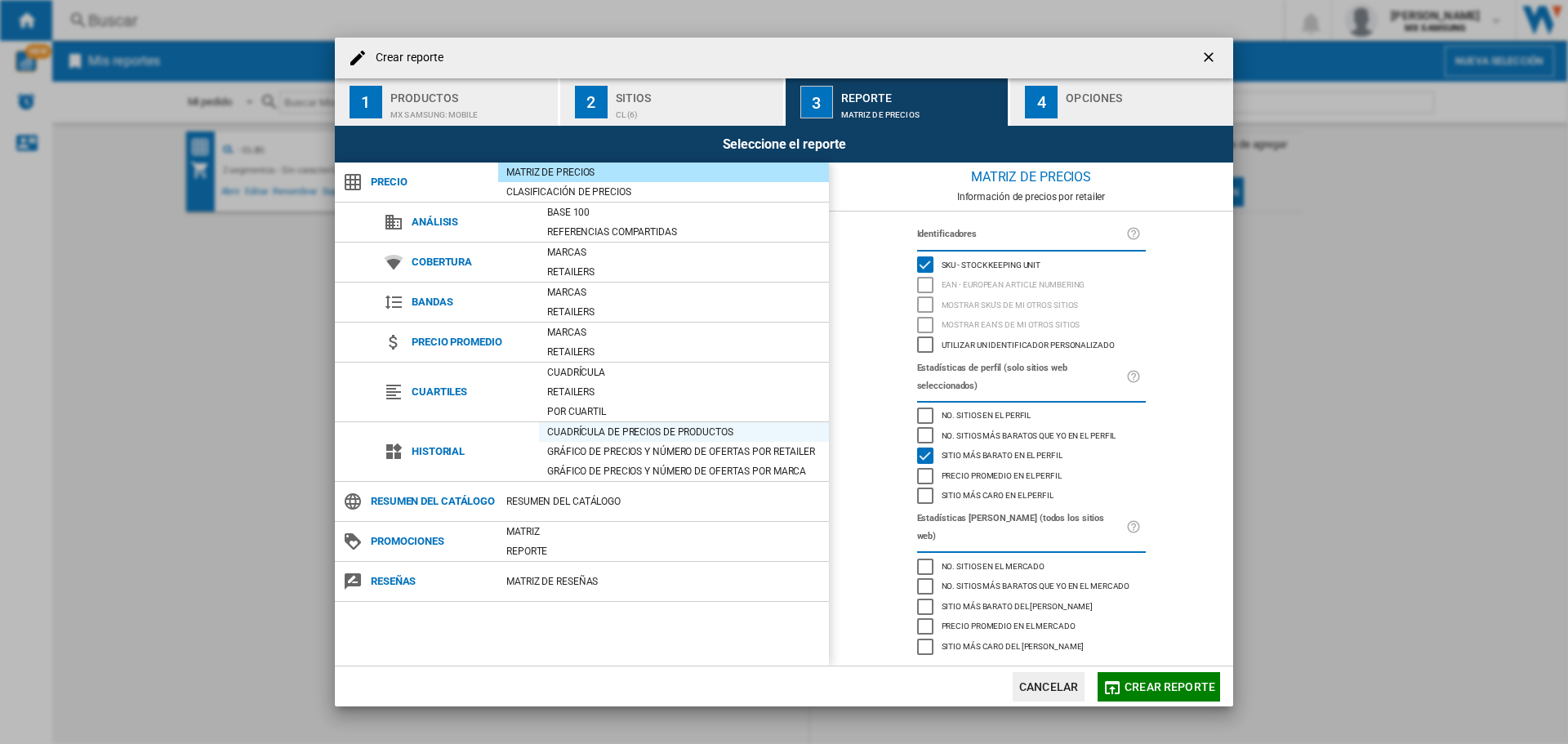
click at [703, 432] on div "Cuadrícula de precios de productos" at bounding box center [684, 432] width 290 height 16
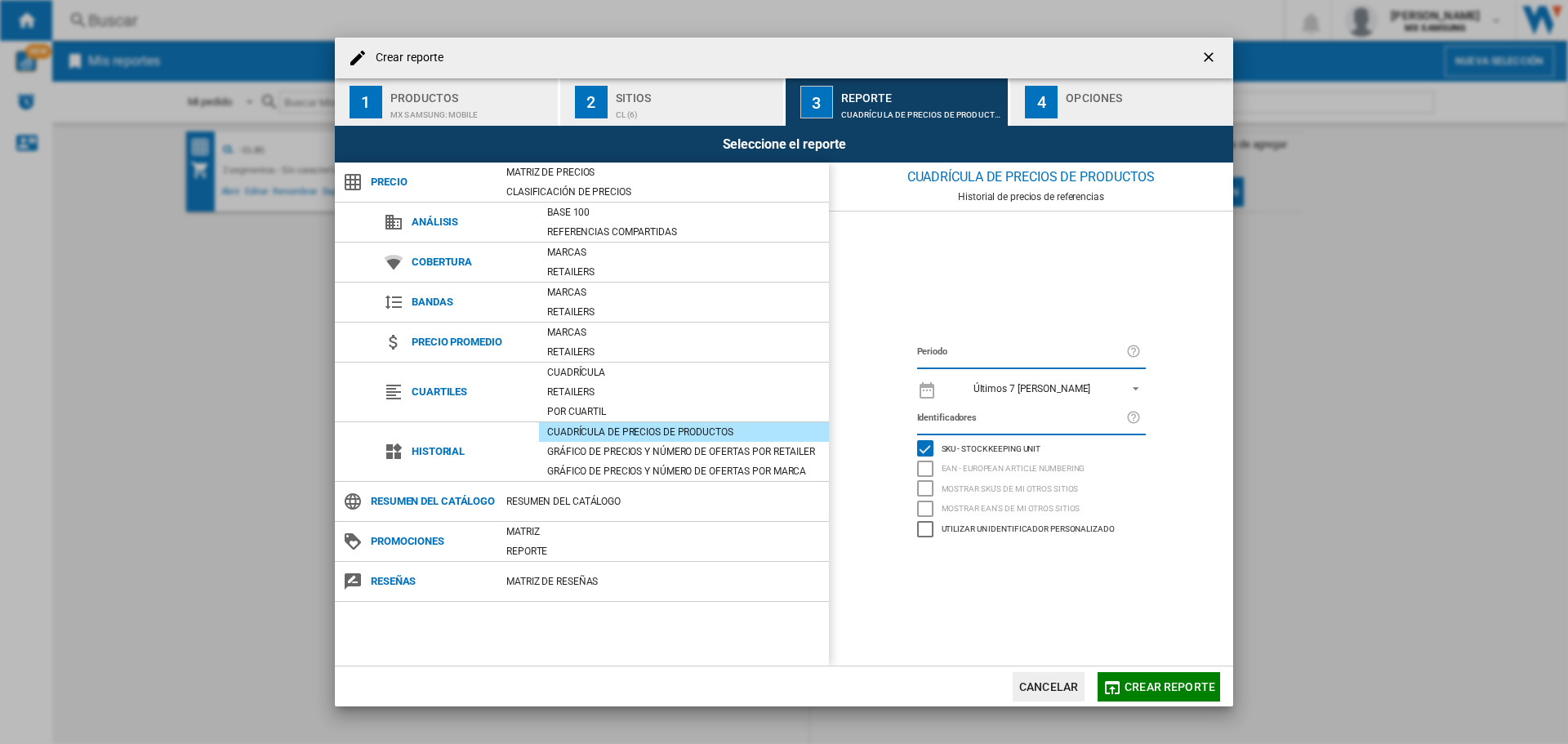
click at [1069, 106] on div "button" at bounding box center [1146, 110] width 161 height 17
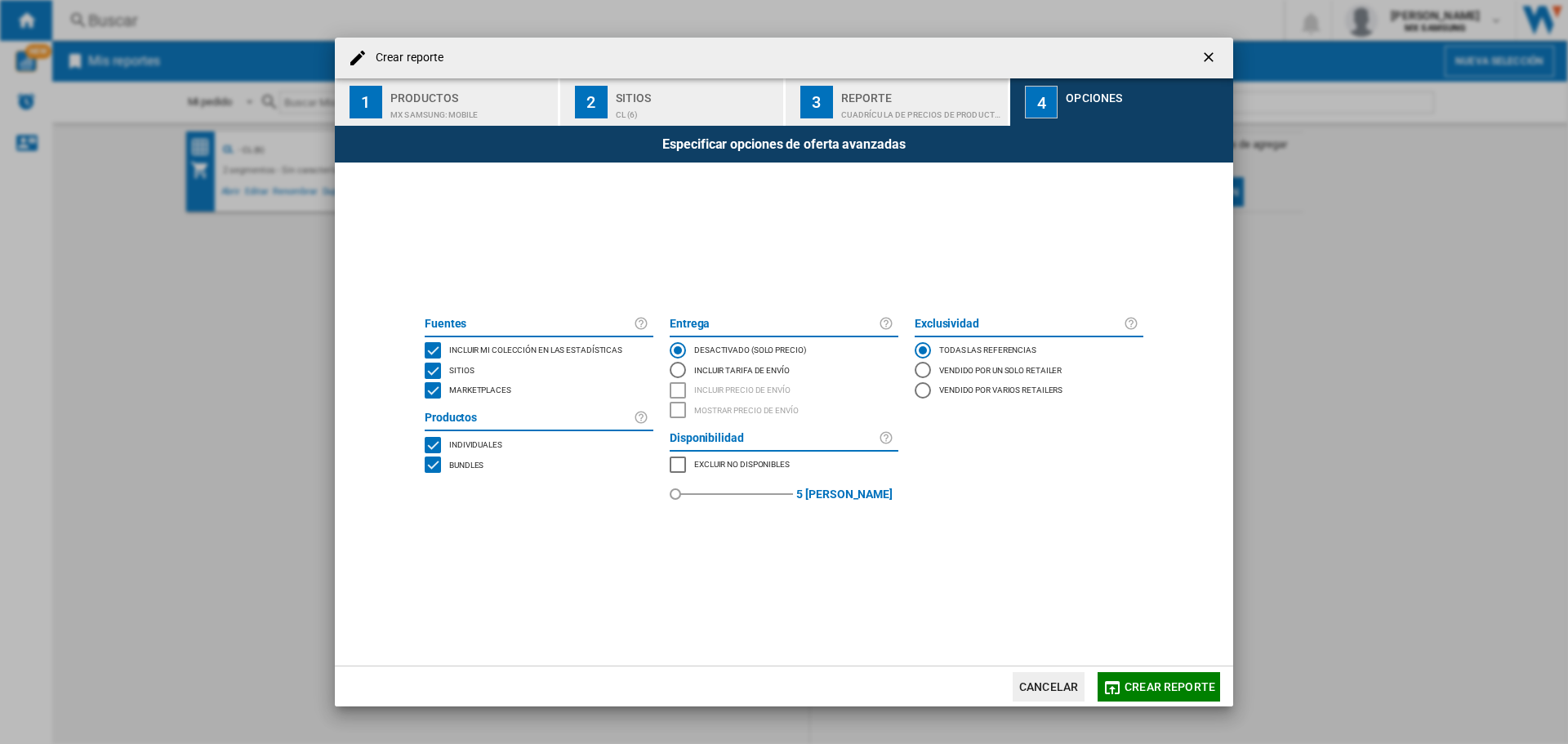
click at [430, 391] on div "MARKETPLACES" at bounding box center [433, 391] width 16 height 16
click at [430, 466] on div "BUNDLES" at bounding box center [433, 465] width 16 height 16
click at [1142, 672] on button "Crear reporte" at bounding box center [1158, 686] width 122 height 30
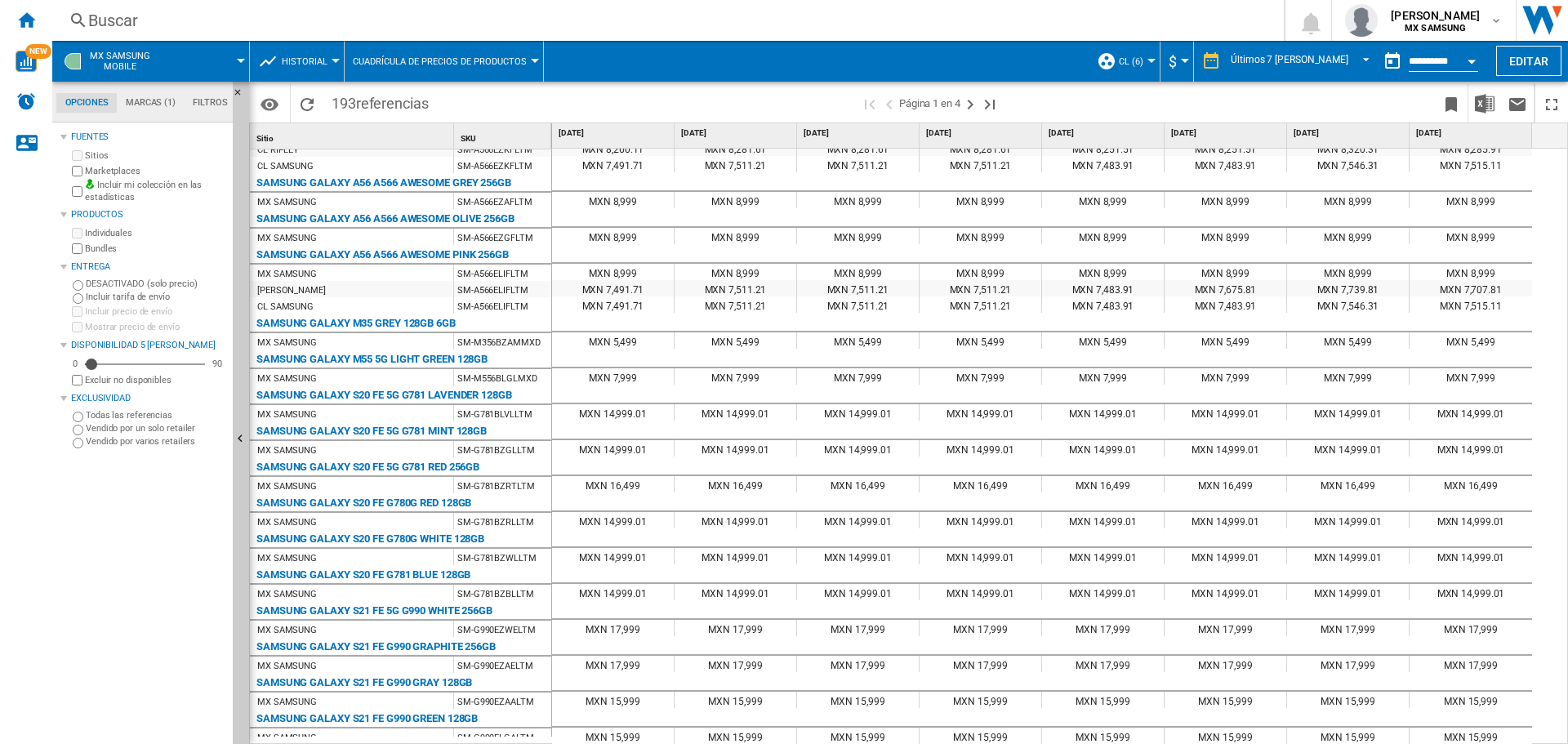
scroll to position [470, 0]
